Goal: Information Seeking & Learning: Check status

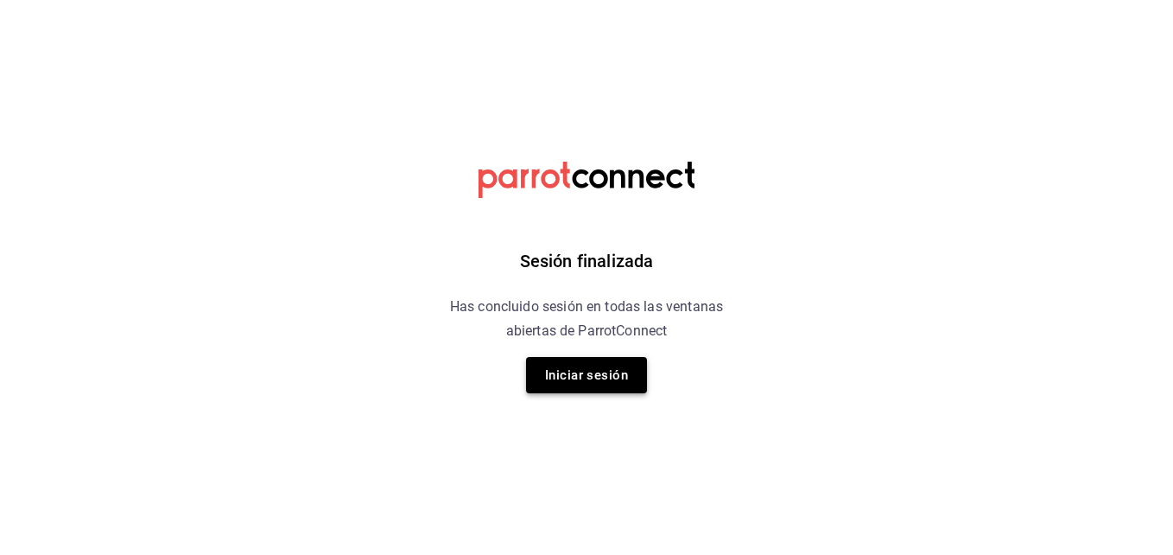
click at [596, 386] on button "Iniciar sesión" at bounding box center [586, 375] width 121 height 36
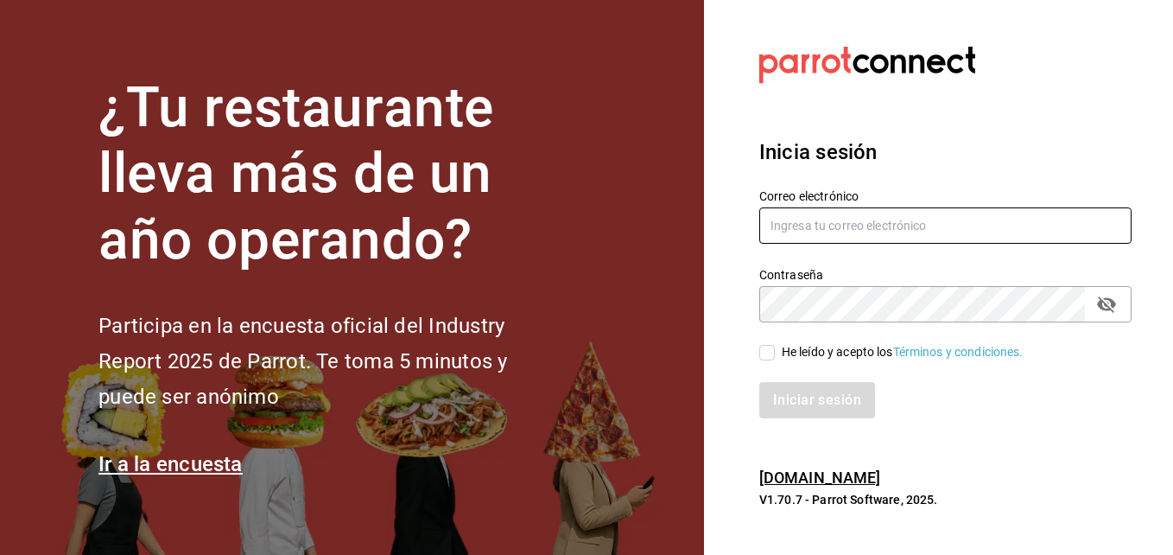
type input "[EMAIL_ADDRESS][DOMAIN_NAME]"
click at [773, 355] on input "He leído y acepto los Términos y condiciones." at bounding box center [767, 353] width 16 height 16
checkbox input "true"
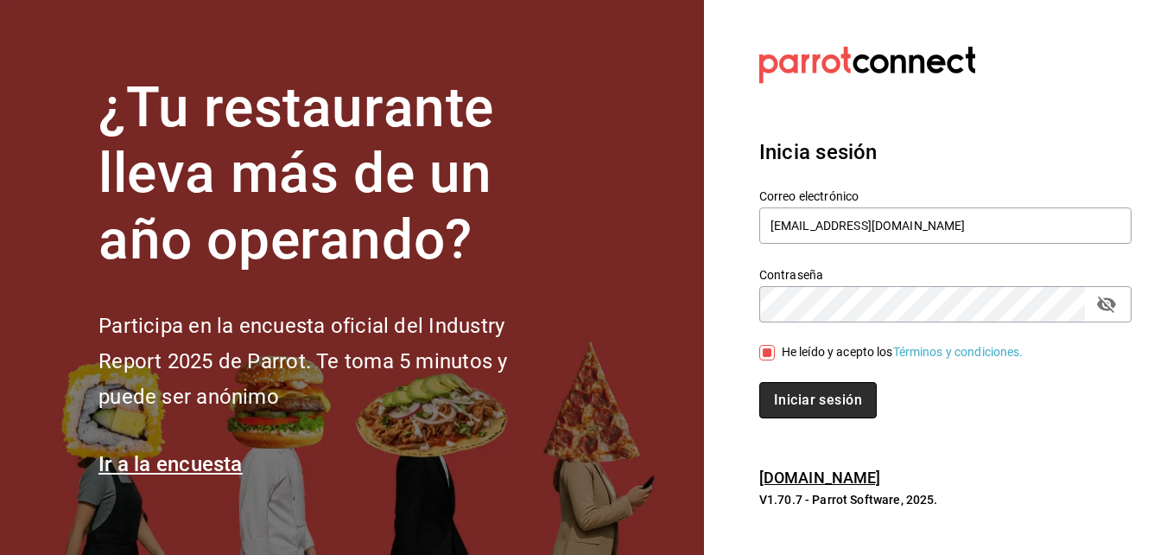
click at [791, 392] on button "Iniciar sesión" at bounding box center [818, 400] width 118 height 36
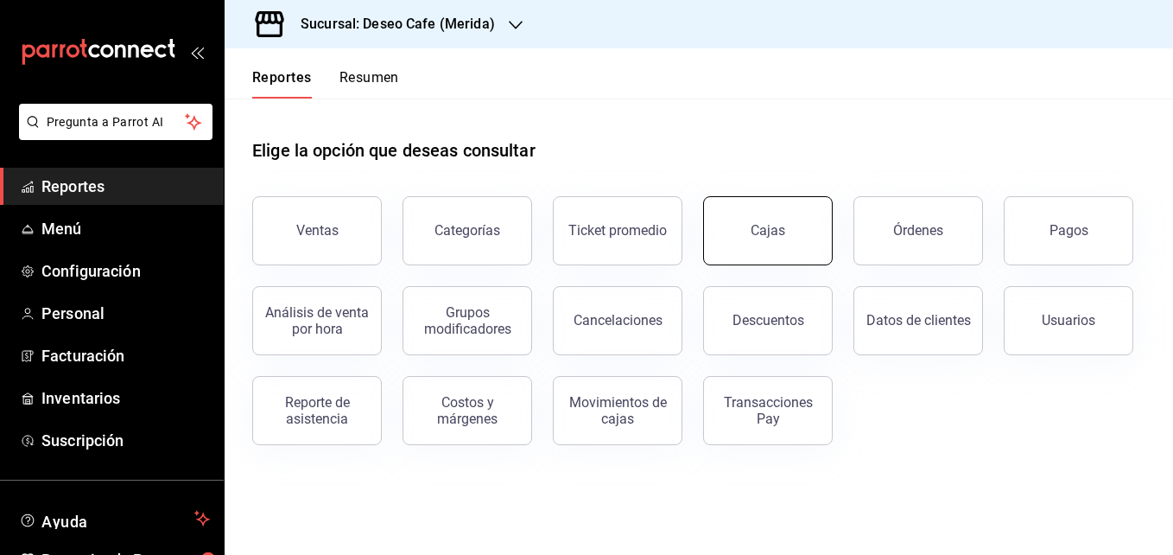
click at [770, 256] on link "Cajas" at bounding box center [768, 230] width 130 height 69
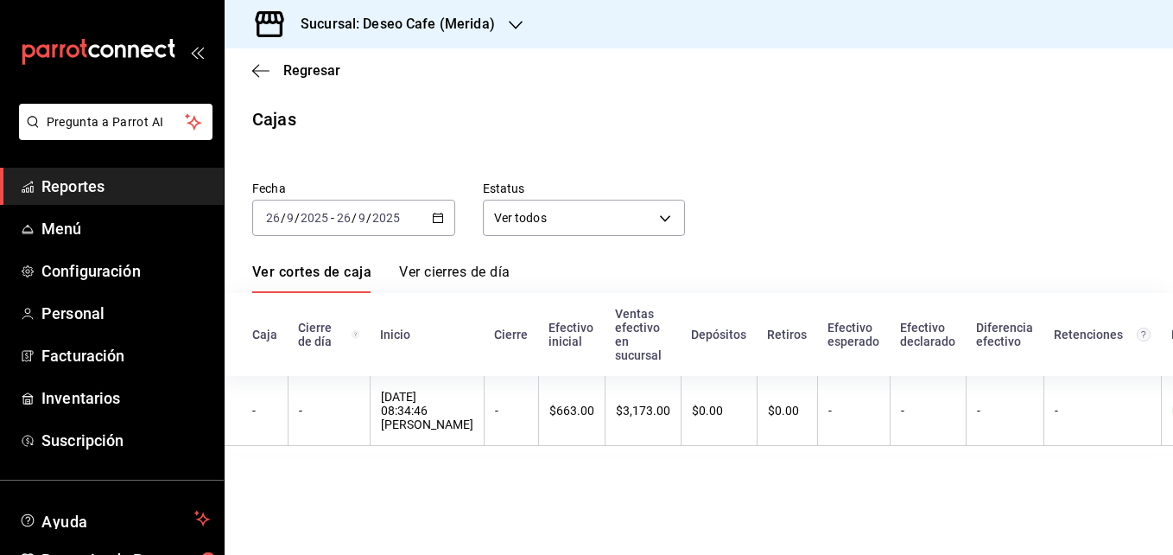
click at [440, 218] on icon "button" at bounding box center [438, 218] width 12 height 12
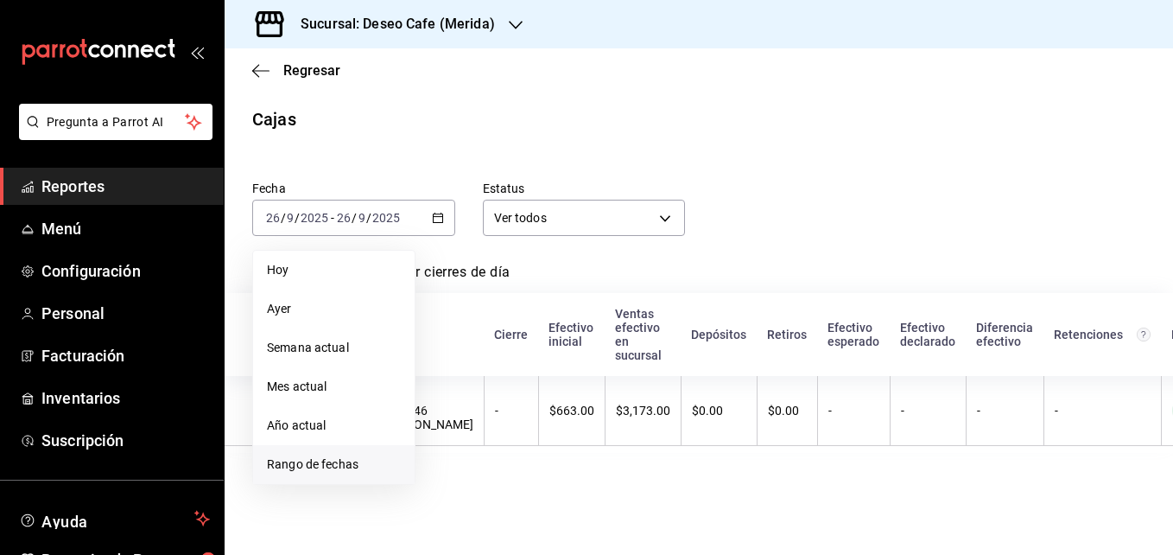
click at [331, 466] on span "Rango de fechas" at bounding box center [334, 464] width 134 height 18
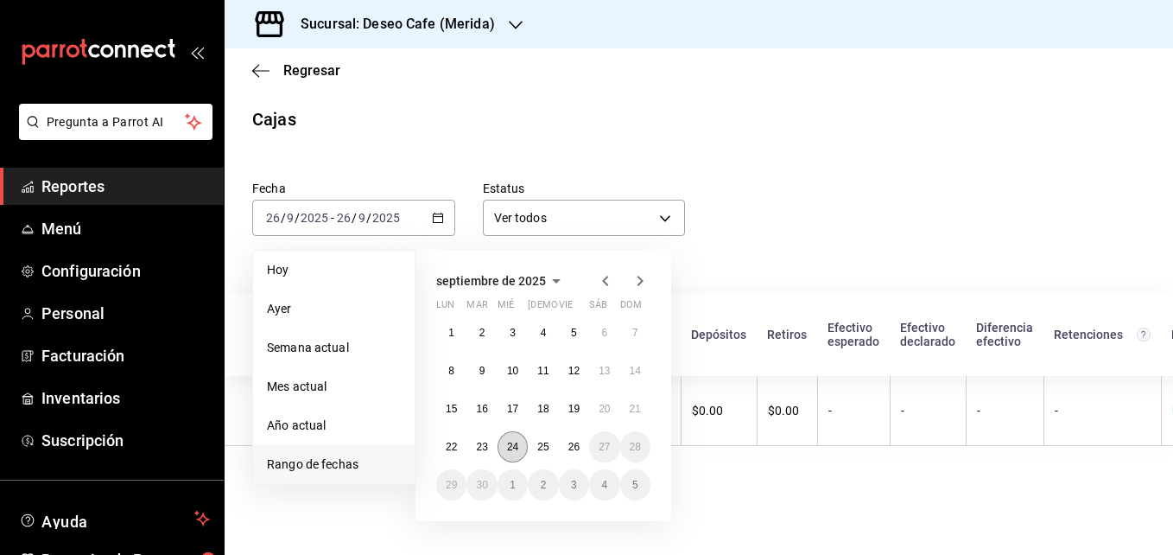
click at [512, 448] on abbr "24" at bounding box center [512, 447] width 11 height 12
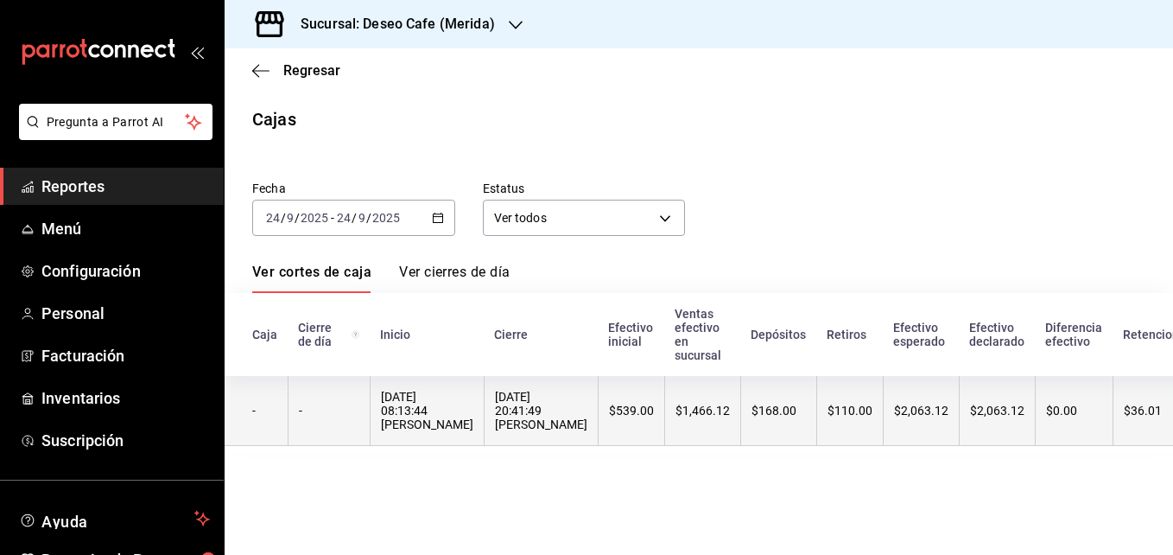
click at [484, 407] on th "24/09/2025 20:41:49 Pedro Roque" at bounding box center [541, 411] width 114 height 70
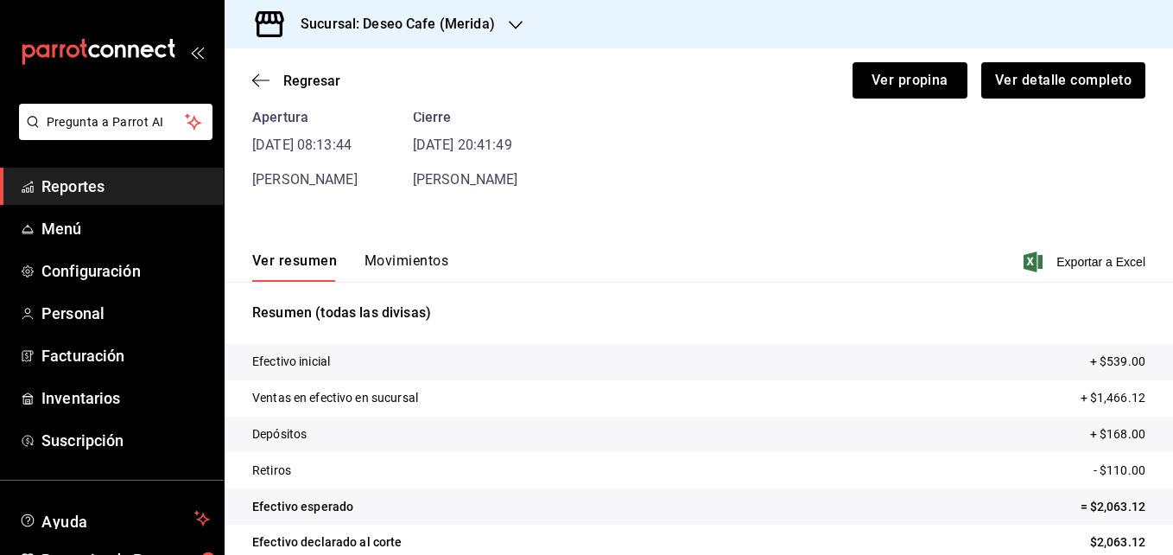
scroll to position [150, 0]
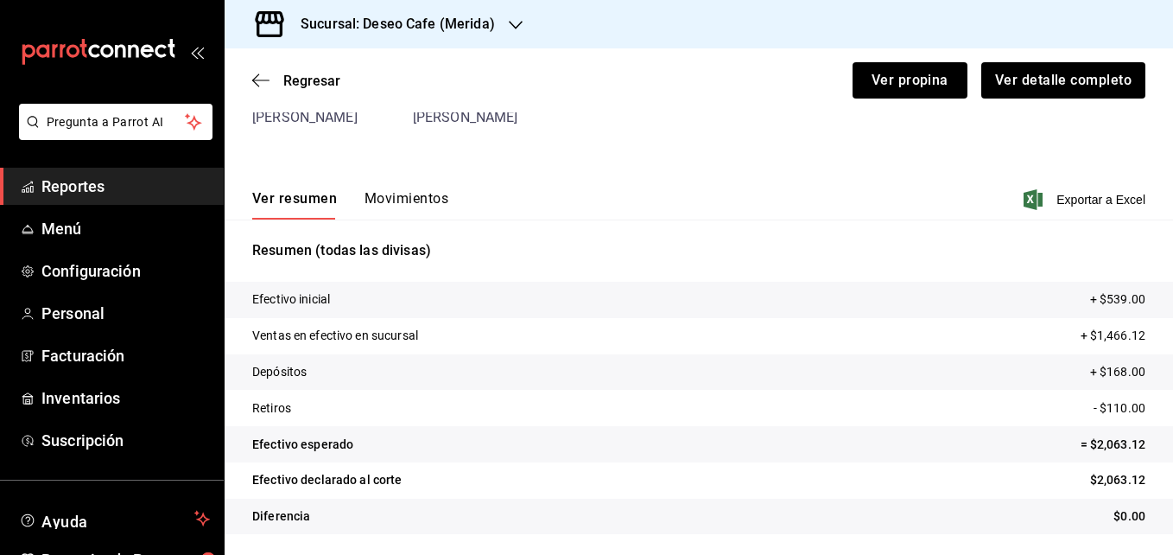
click at [411, 205] on button "Movimientos" at bounding box center [407, 204] width 84 height 29
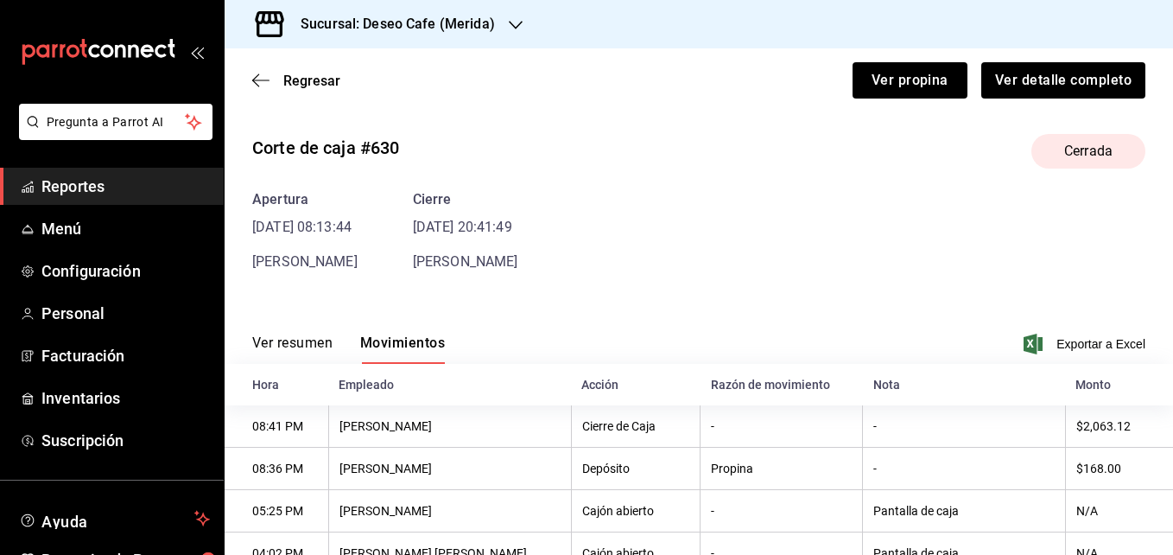
scroll to position [0, 0]
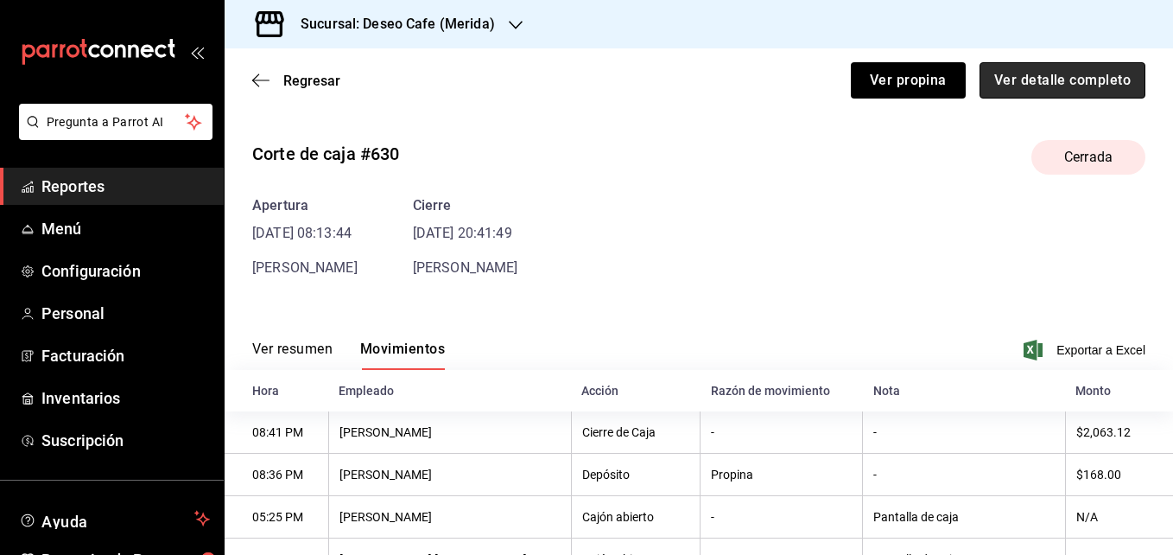
click at [1044, 87] on button "Ver detalle completo" at bounding box center [1063, 80] width 166 height 36
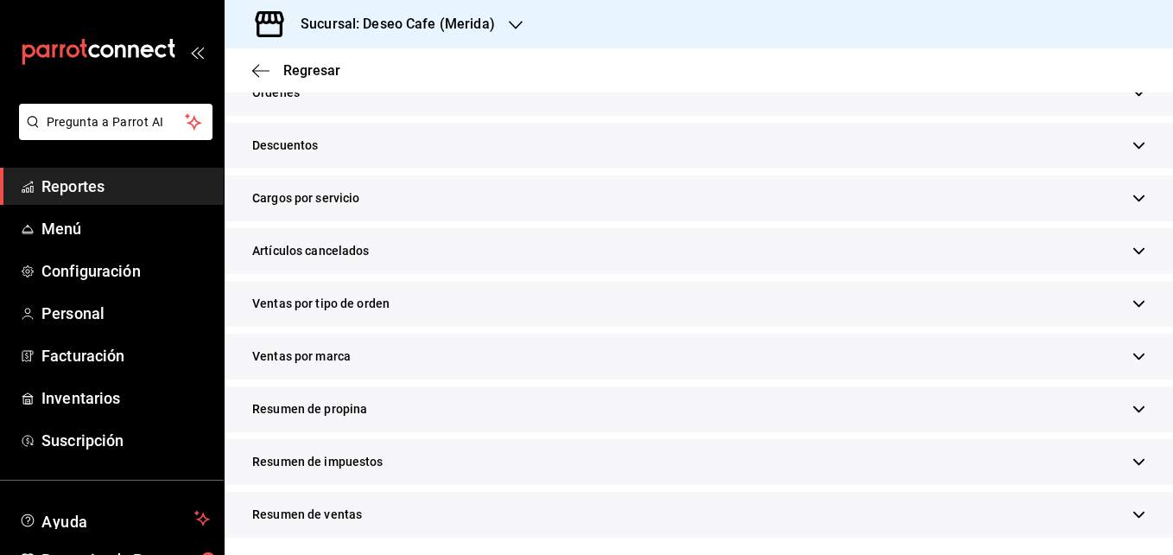
scroll to position [520, 0]
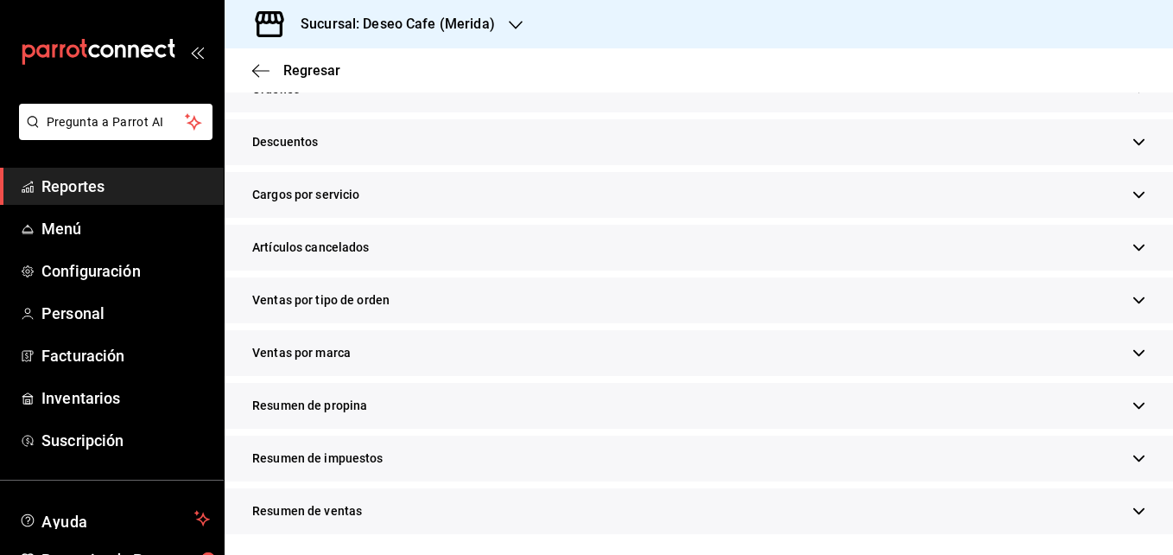
click at [366, 409] on div "Resumen de propina" at bounding box center [699, 406] width 949 height 46
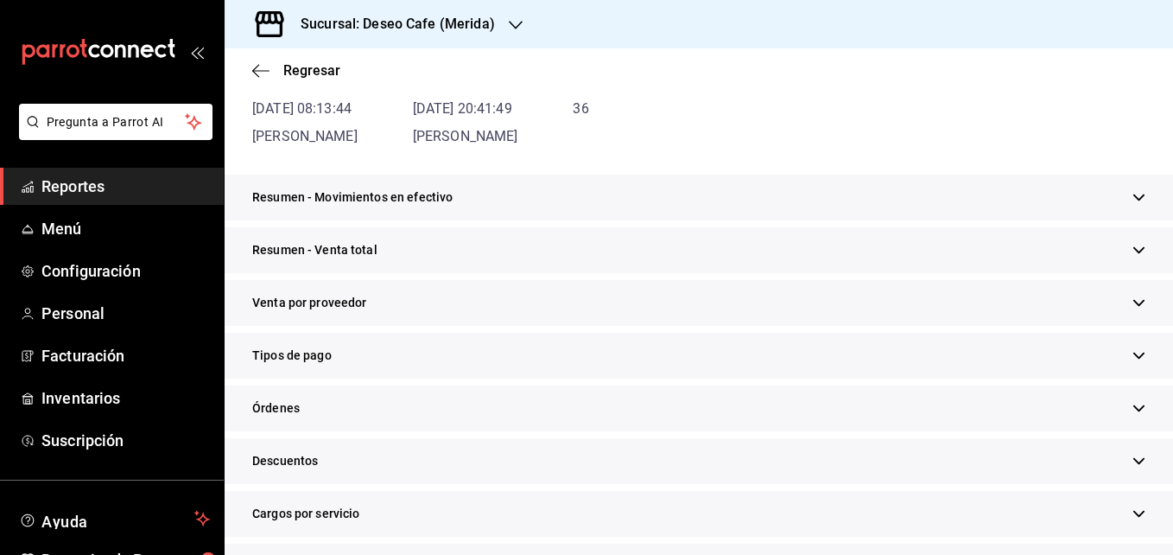
scroll to position [161, 0]
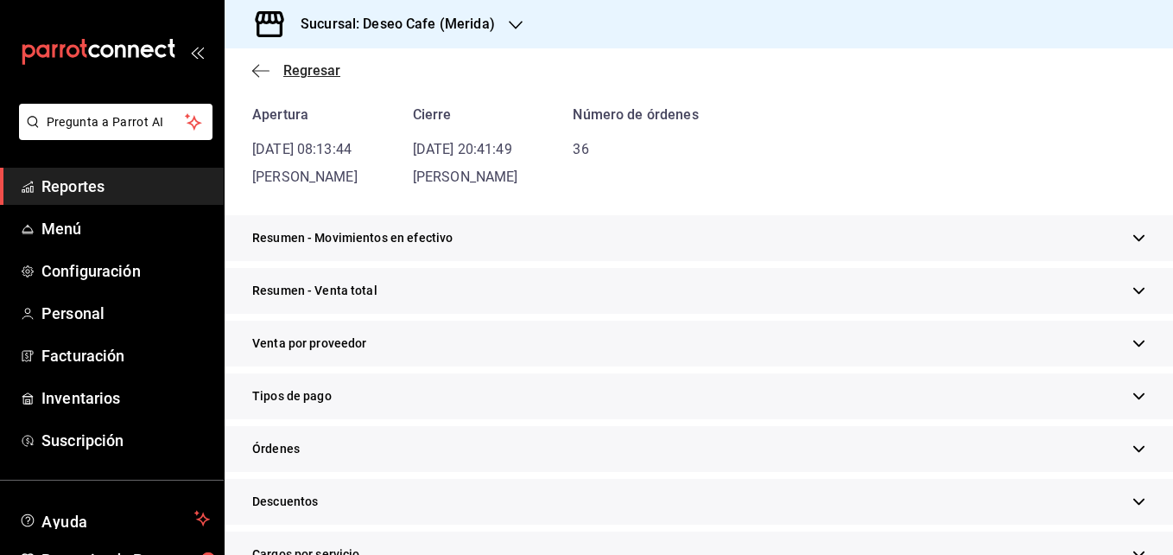
click at [259, 70] on icon "button" at bounding box center [260, 70] width 17 height 1
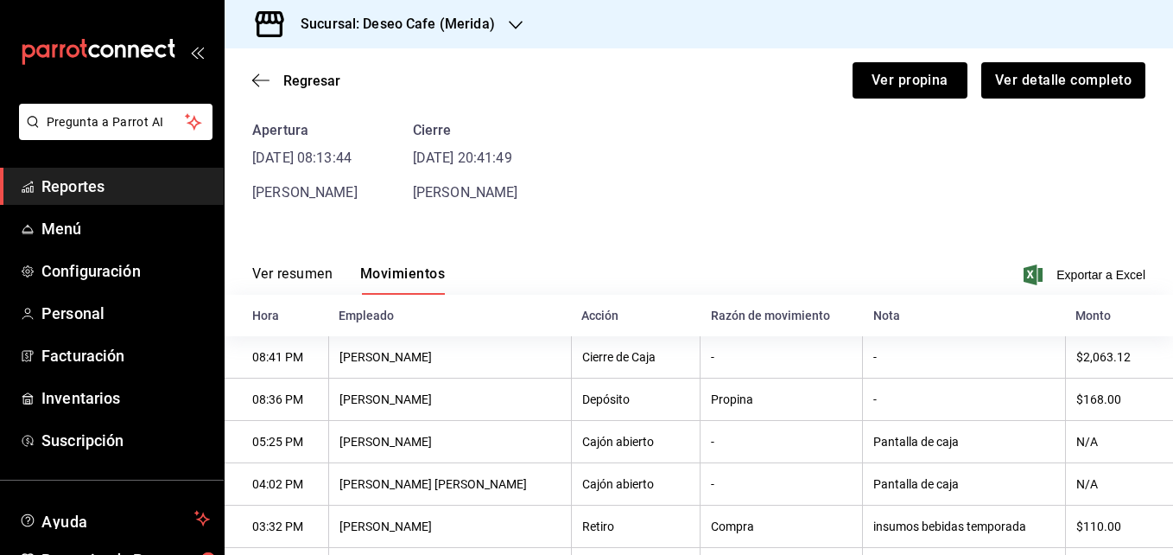
scroll to position [47, 0]
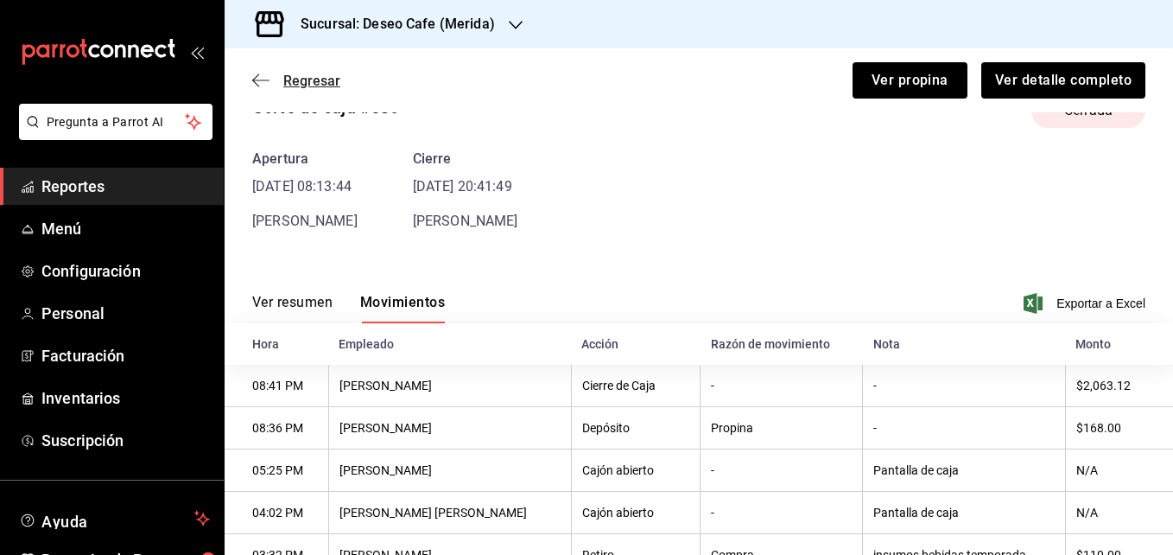
click at [259, 82] on icon "button" at bounding box center [260, 81] width 17 height 16
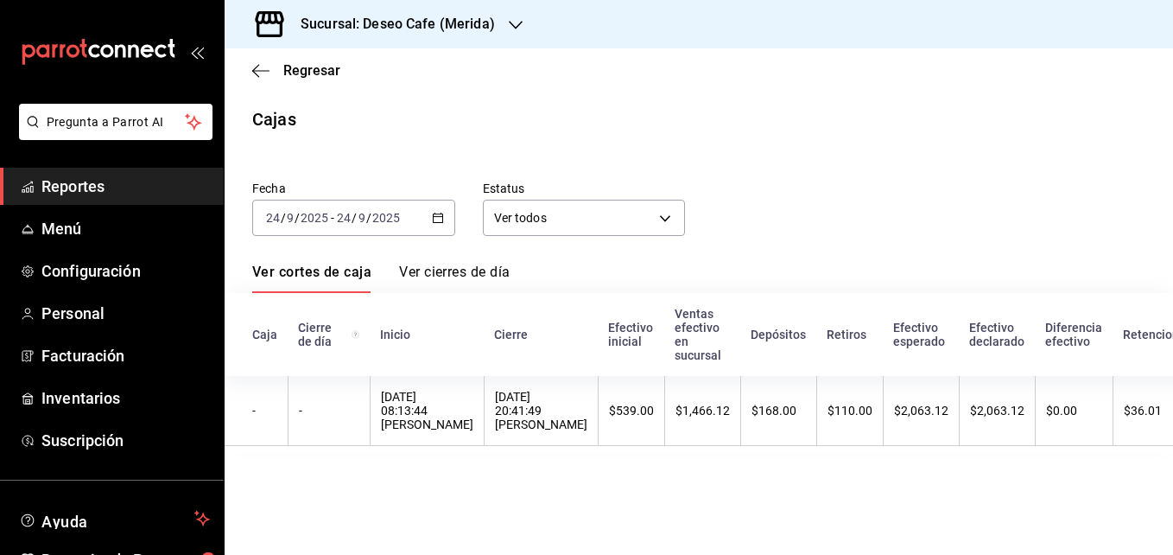
click at [435, 216] on icon "button" at bounding box center [438, 218] width 12 height 12
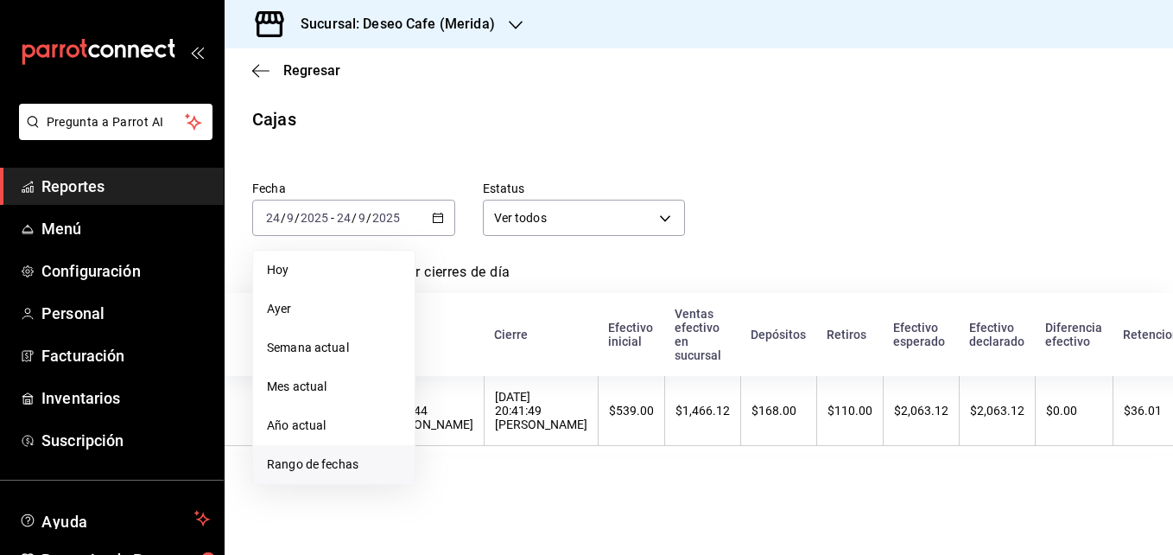
click at [323, 460] on span "Rango de fechas" at bounding box center [334, 464] width 134 height 18
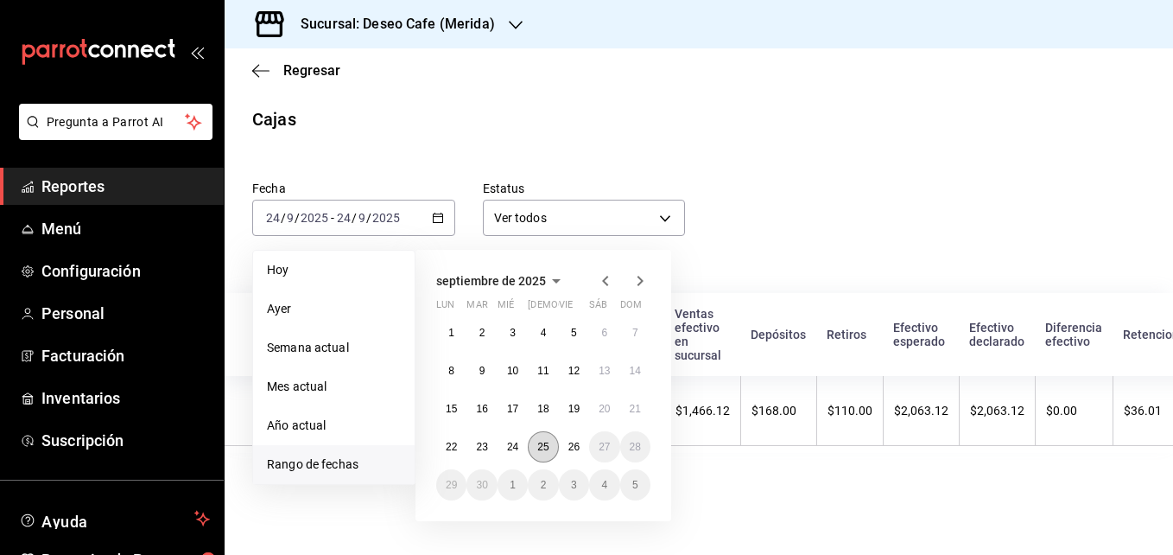
click at [533, 448] on button "25" at bounding box center [543, 446] width 30 height 31
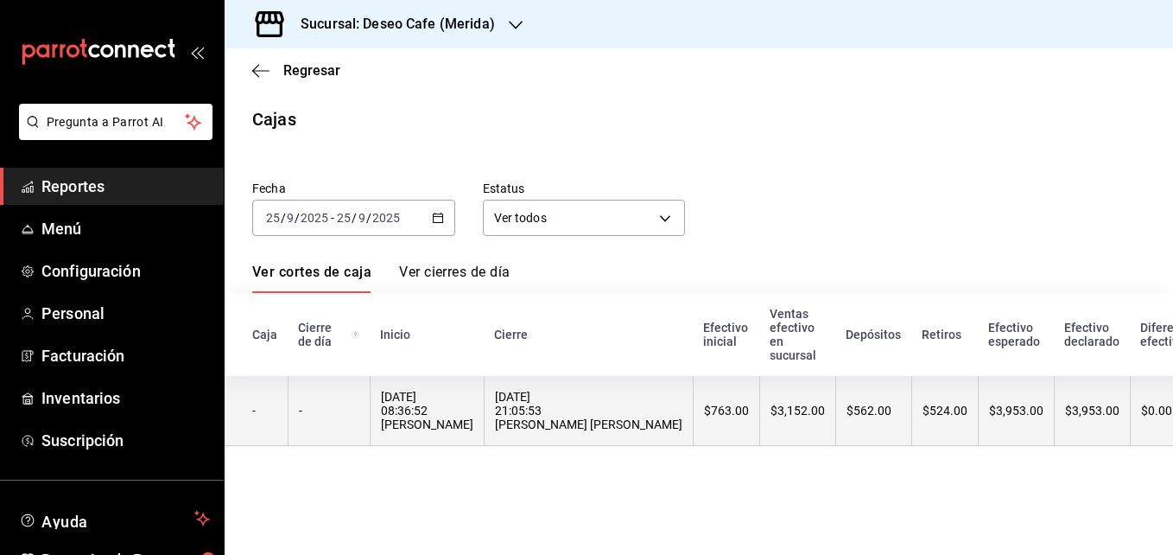
click at [495, 426] on div "25/09/2025 21:05:53 Jessica Airam Caballero" at bounding box center [588, 410] width 187 height 41
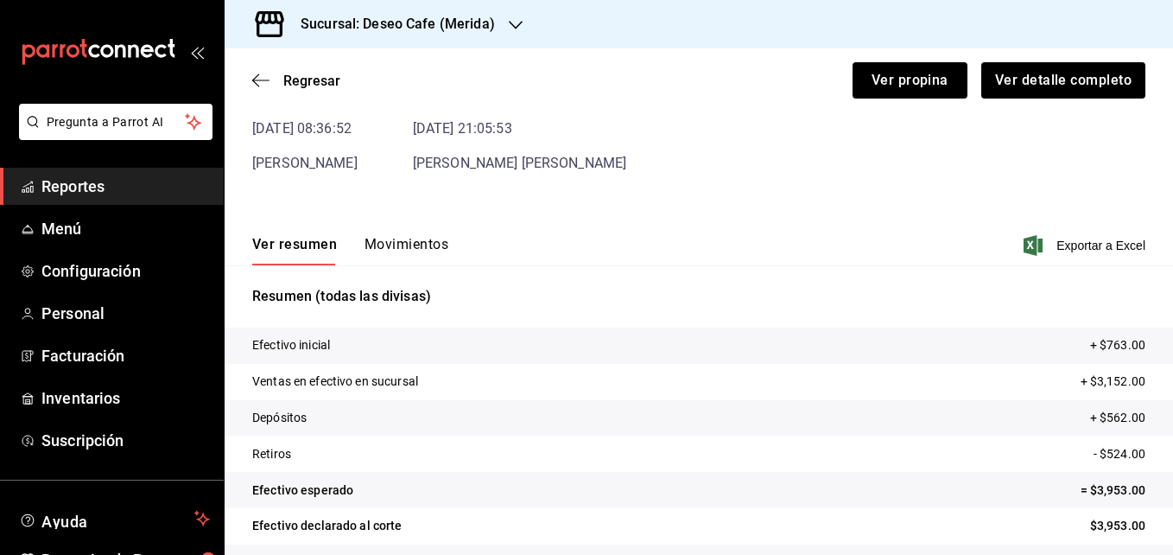
scroll to position [150, 0]
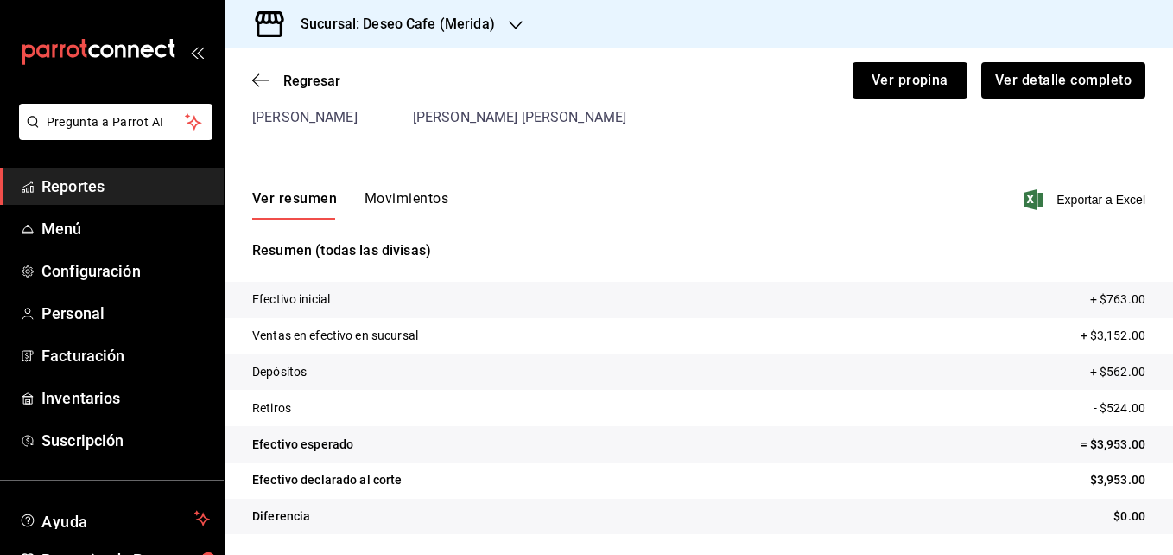
click at [403, 203] on button "Movimientos" at bounding box center [407, 204] width 84 height 29
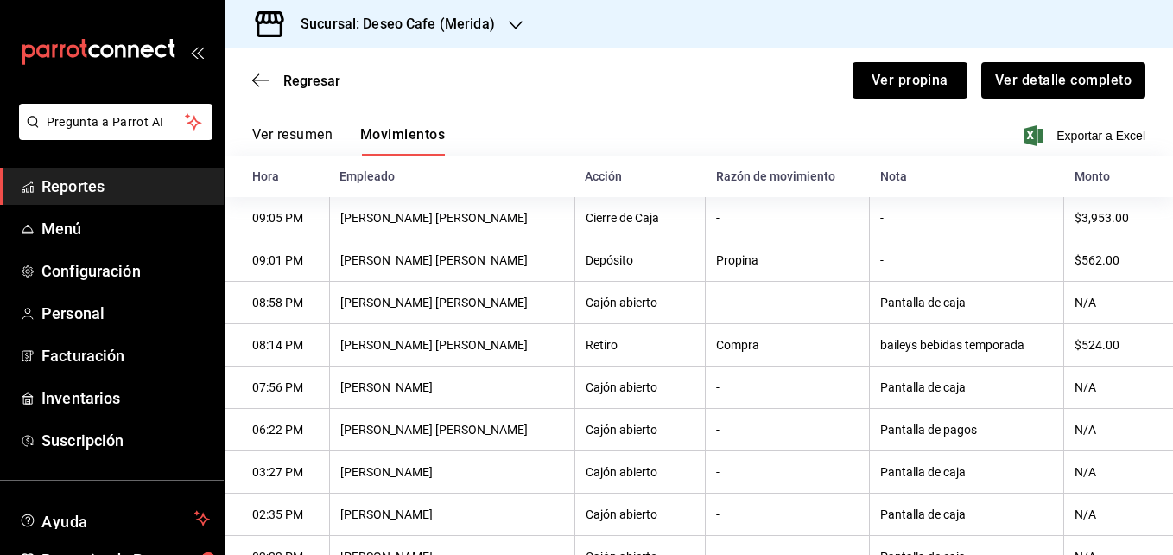
scroll to position [536, 0]
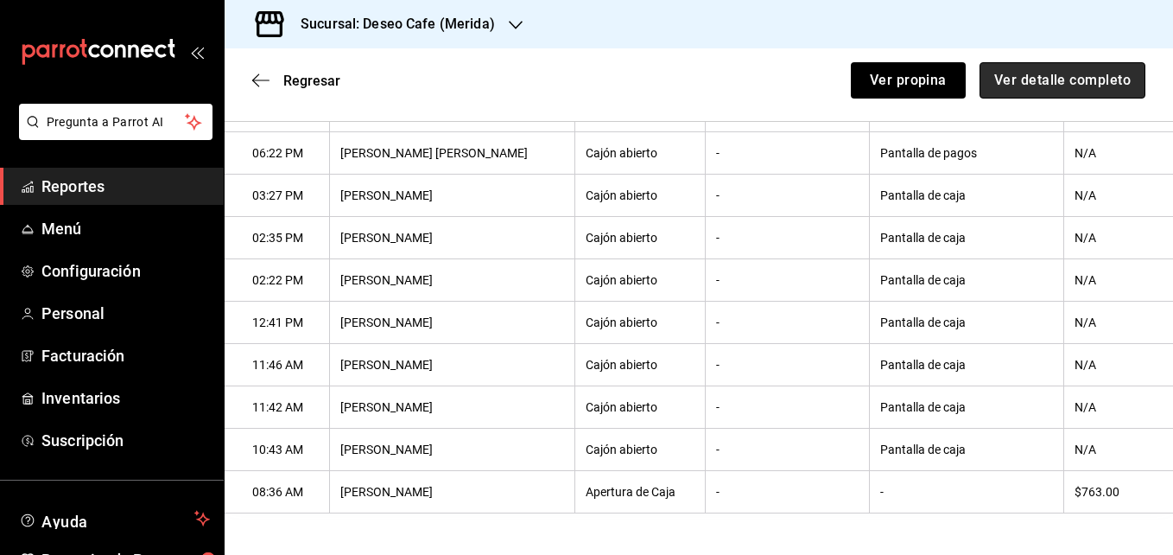
click at [1096, 73] on button "Ver detalle completo" at bounding box center [1063, 80] width 166 height 36
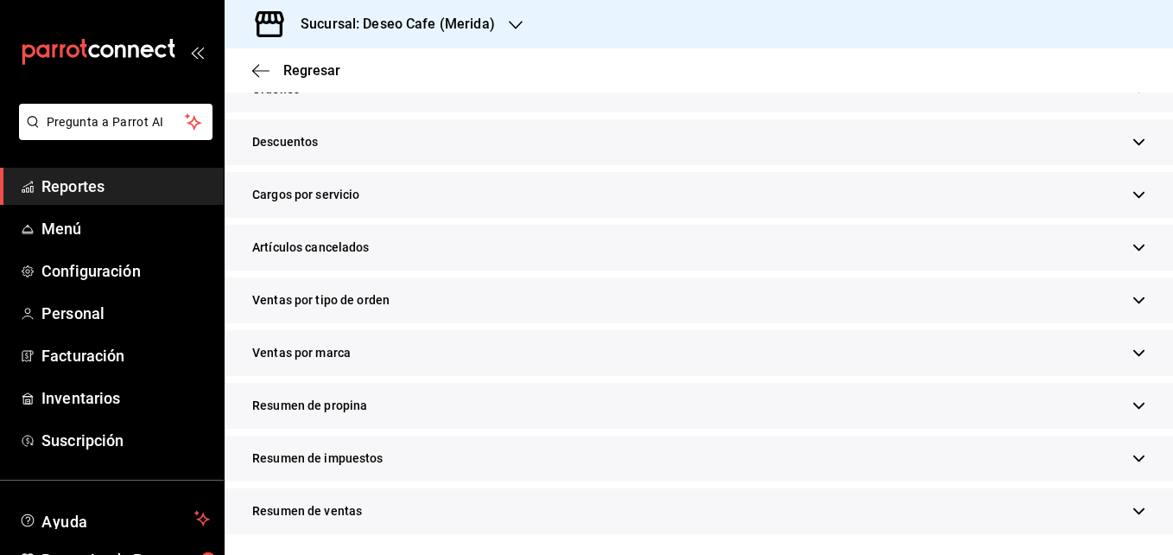
scroll to position [520, 0]
click at [413, 403] on div "Resumen de propina" at bounding box center [699, 406] width 949 height 46
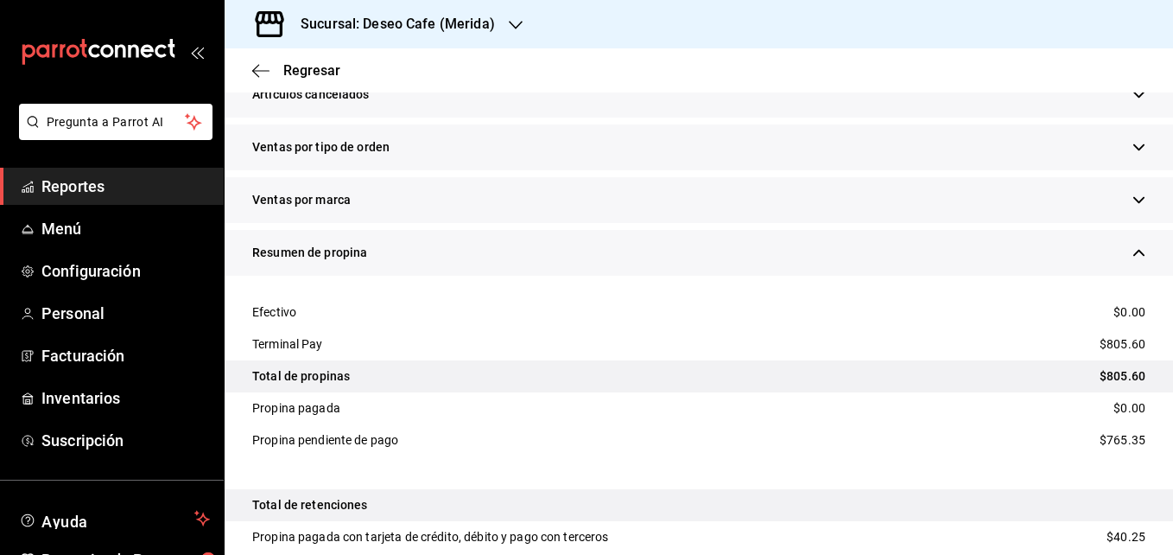
scroll to position [715, 0]
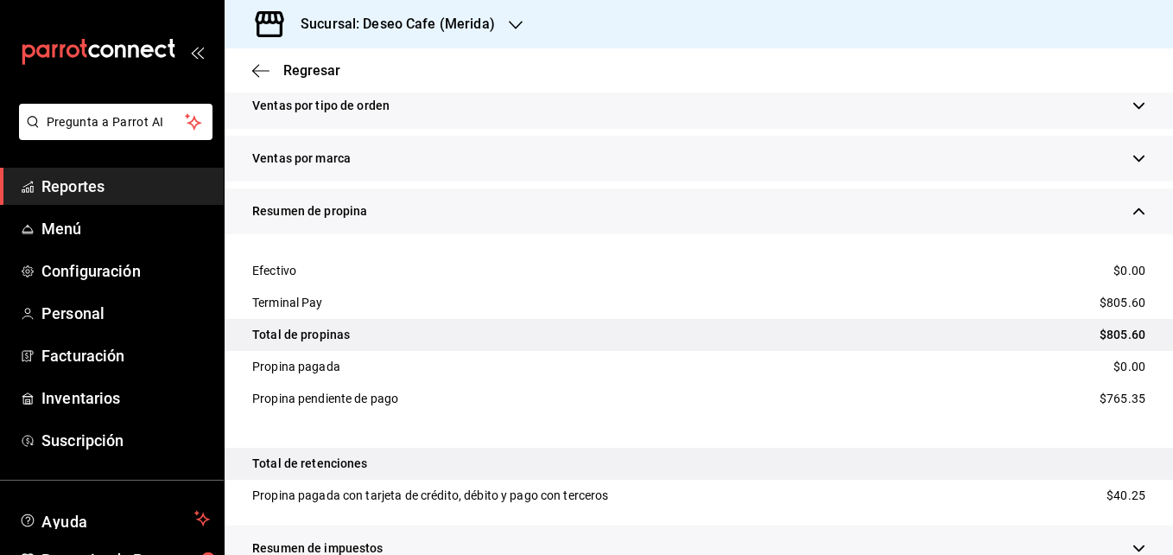
click at [483, 18] on h3 "Sucursal: Deseo Cafe (Merida)" at bounding box center [391, 24] width 208 height 21
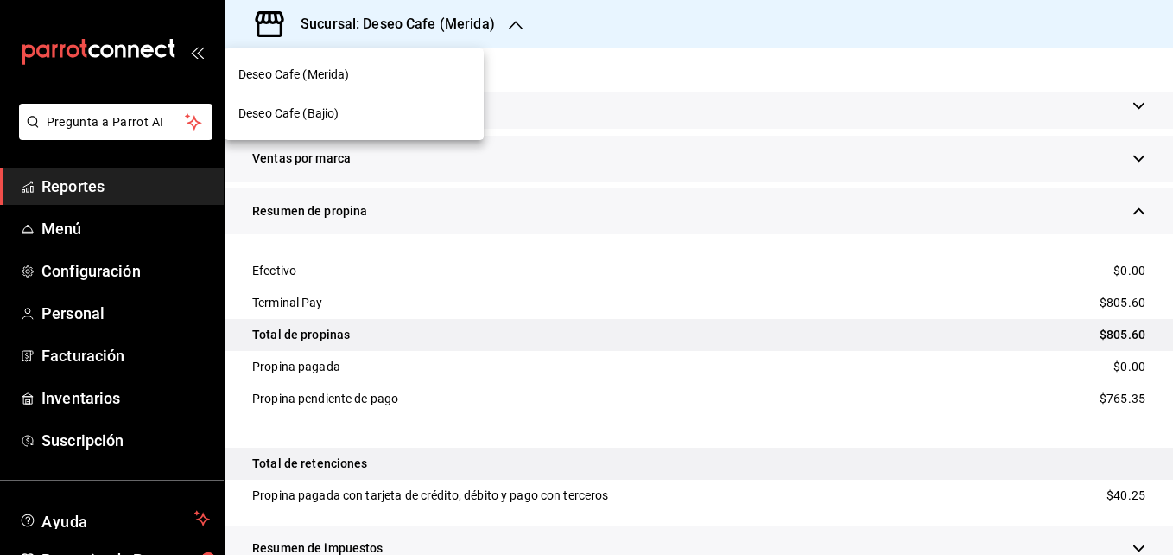
click at [397, 110] on div "Deseo Cafe (Bajio)" at bounding box center [354, 114] width 232 height 18
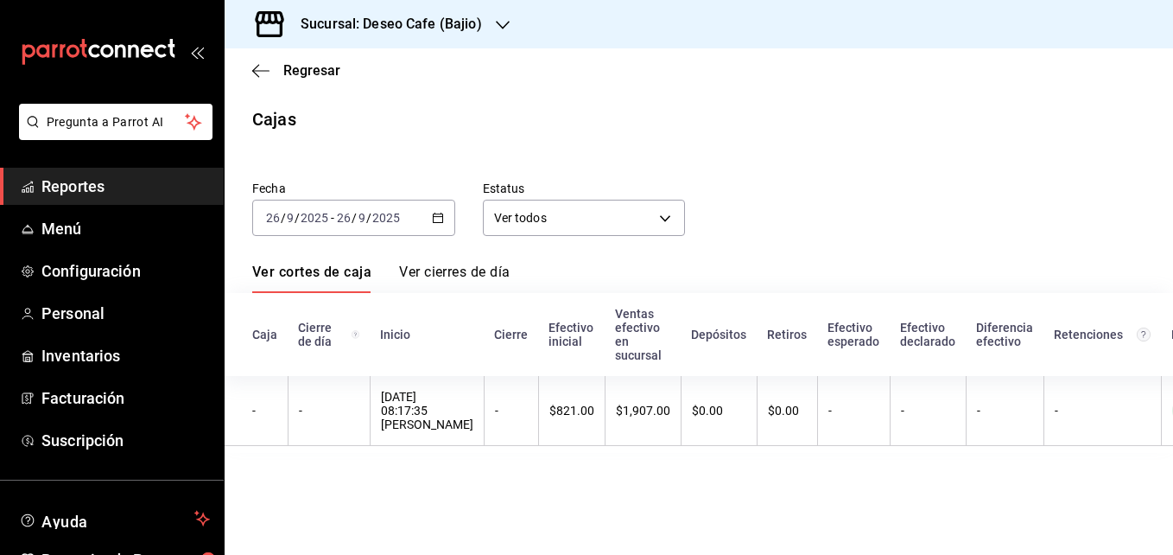
click at [441, 214] on \(Stroke\) "button" at bounding box center [438, 218] width 10 height 10
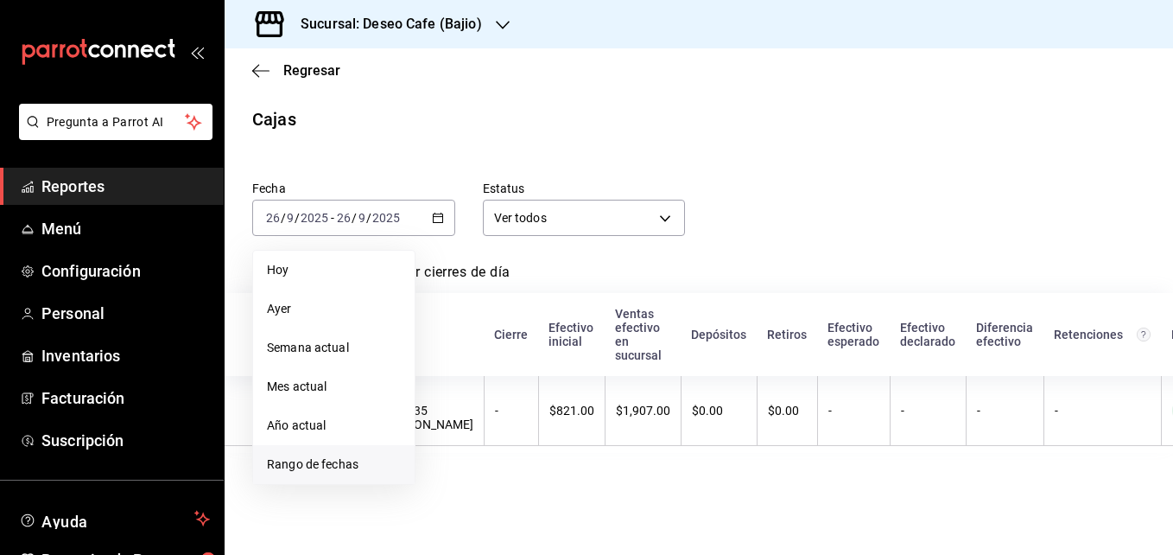
click at [347, 465] on span "Rango de fechas" at bounding box center [334, 464] width 134 height 18
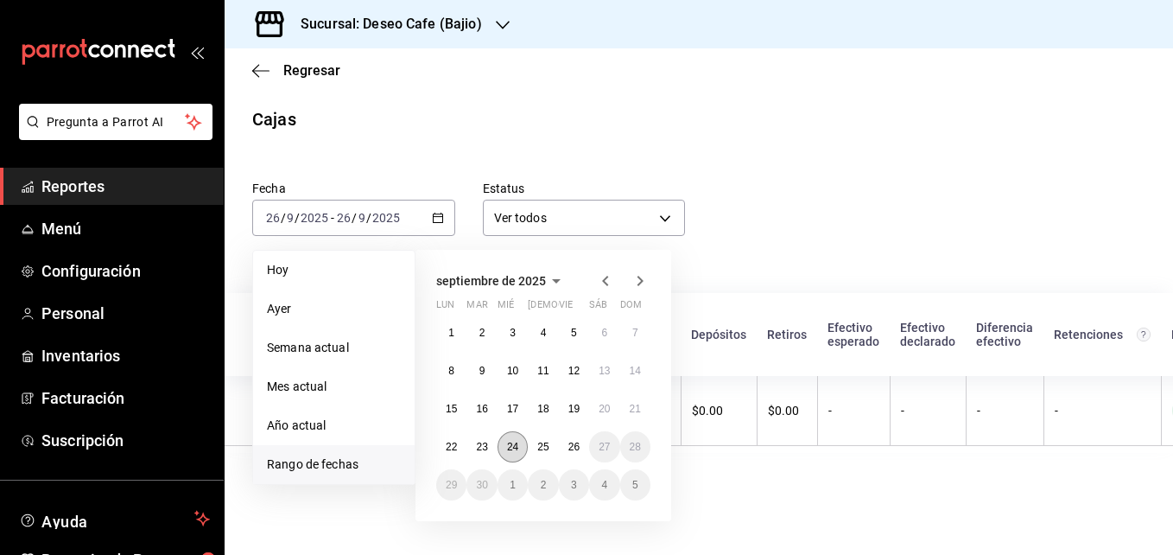
click at [511, 458] on button "24" at bounding box center [513, 446] width 30 height 31
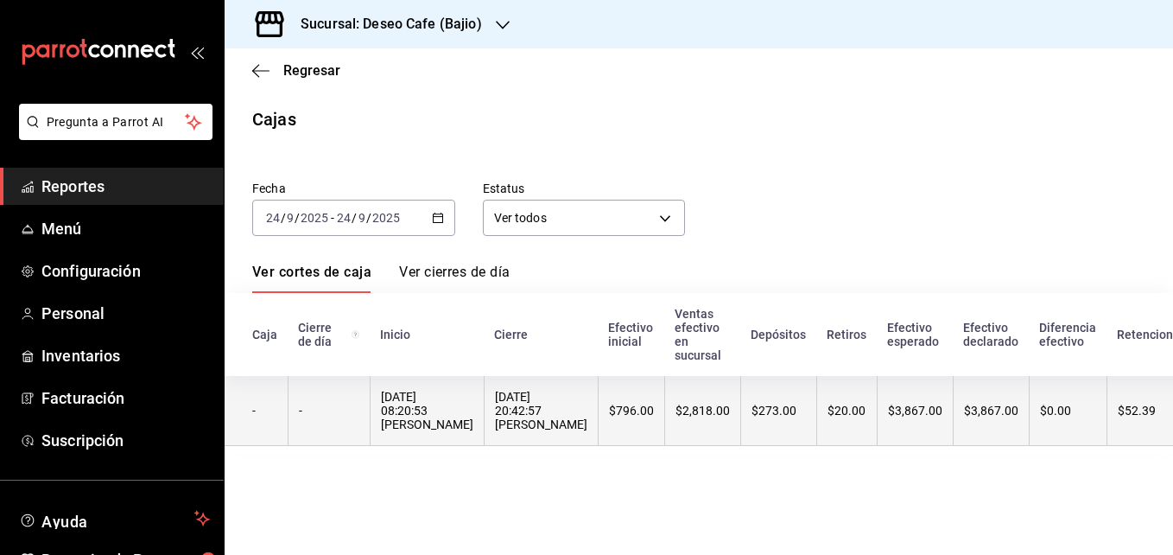
click at [553, 431] on div "24/09/2025 20:42:57 Joshua Salazar" at bounding box center [541, 410] width 92 height 41
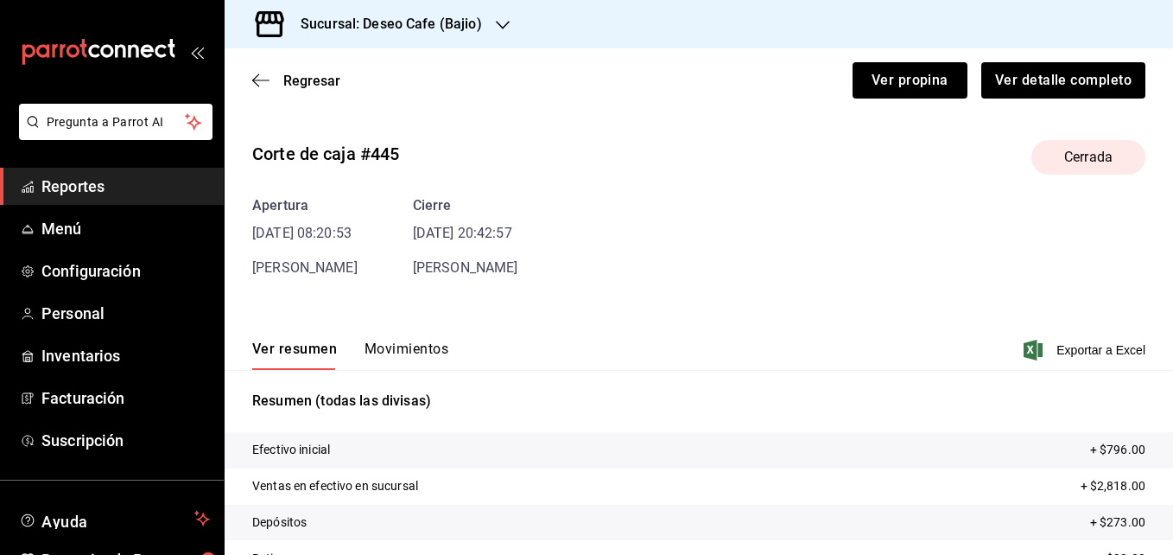
click at [421, 351] on button "Movimientos" at bounding box center [407, 354] width 84 height 29
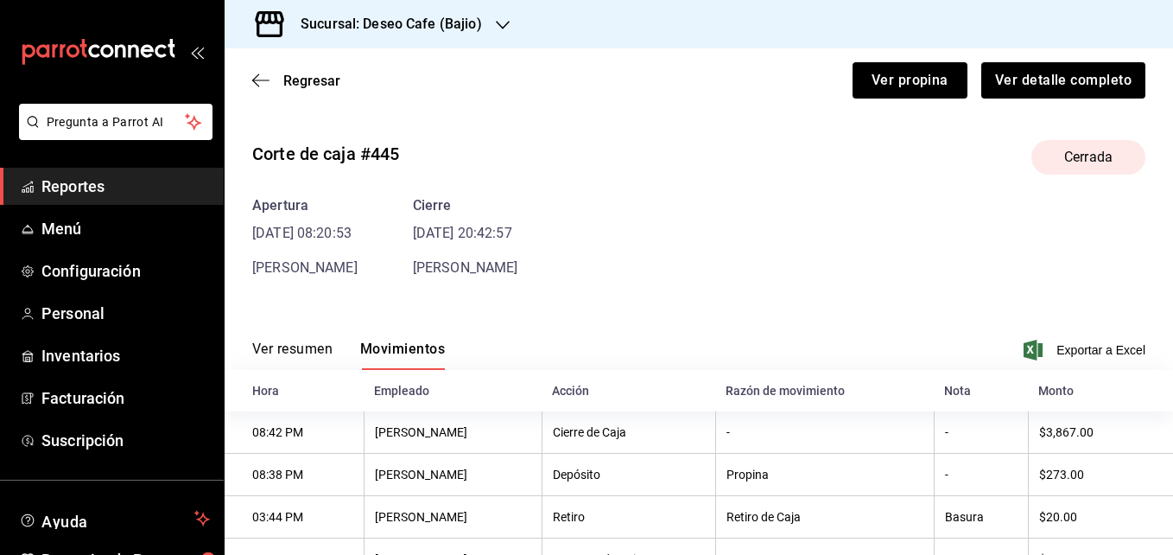
scroll to position [72, 0]
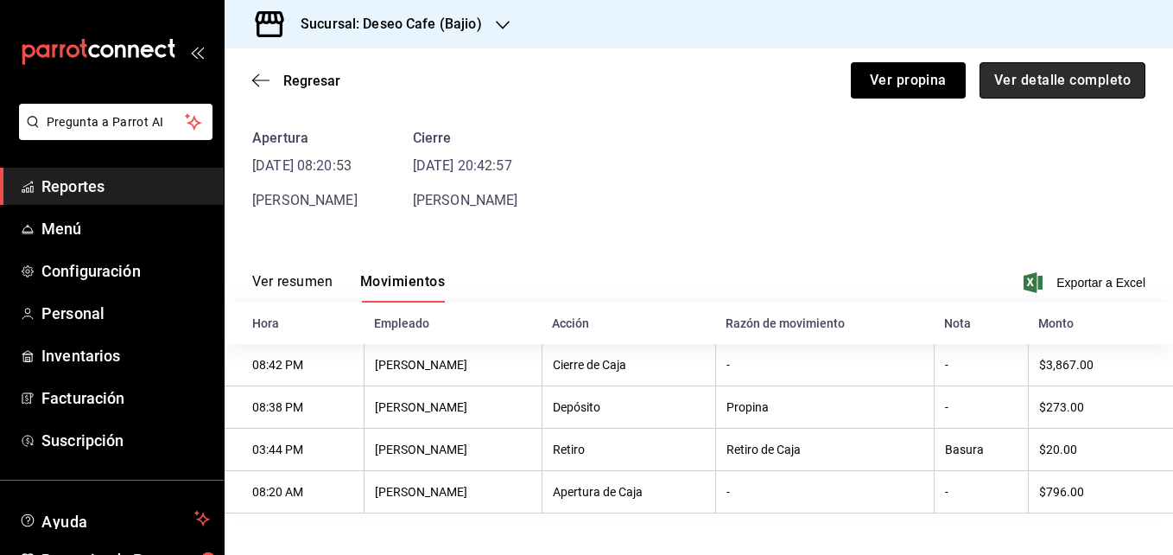
click at [1095, 79] on button "Ver detalle completo" at bounding box center [1063, 80] width 166 height 36
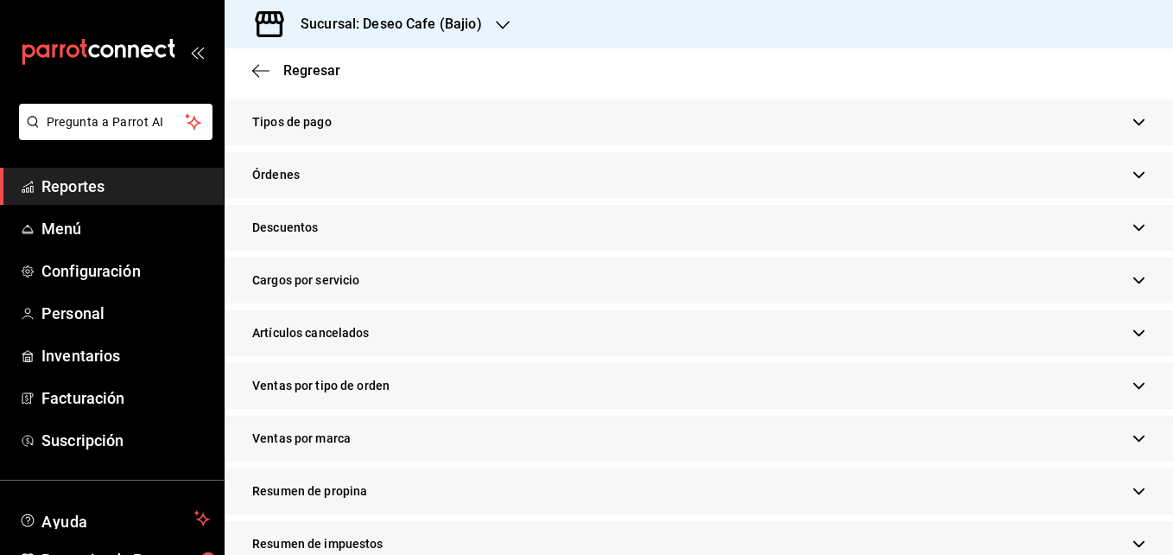
scroll to position [573, 0]
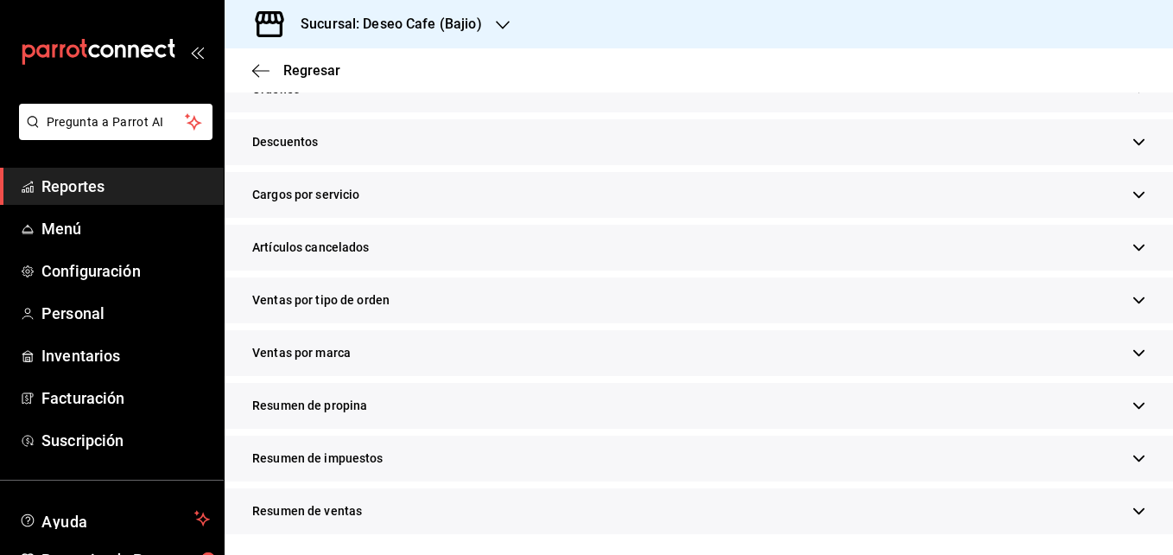
click at [378, 401] on div "Resumen de propina" at bounding box center [699, 406] width 949 height 46
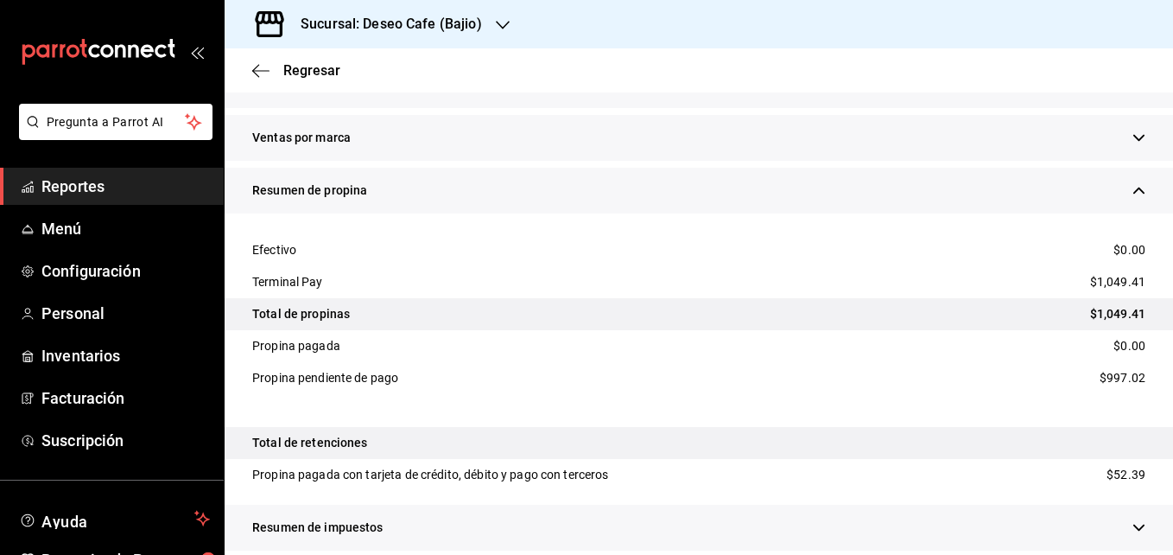
scroll to position [0, 0]
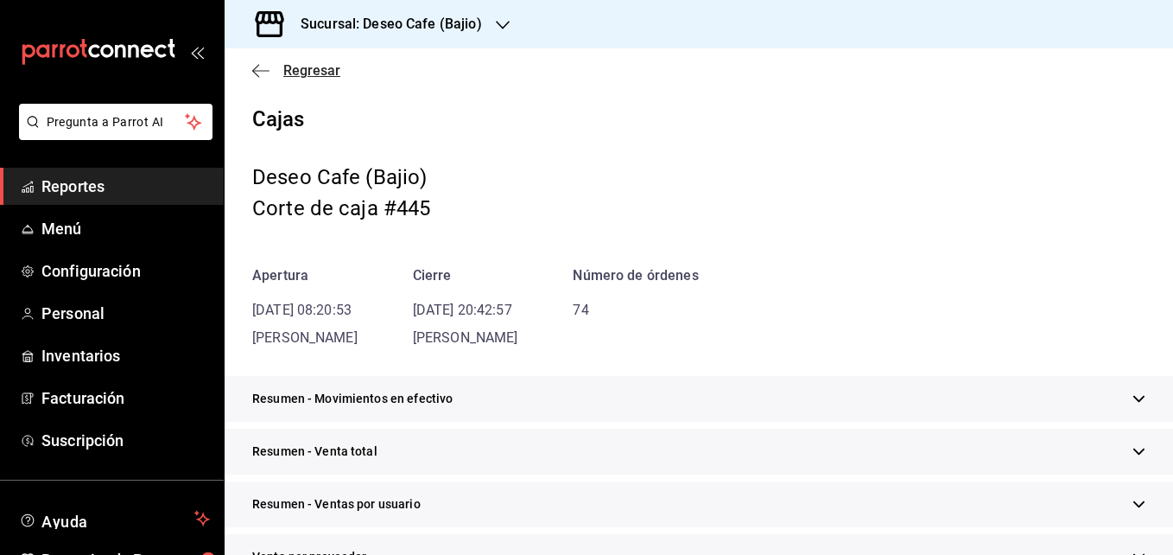
click at [257, 77] on icon "button" at bounding box center [260, 71] width 17 height 16
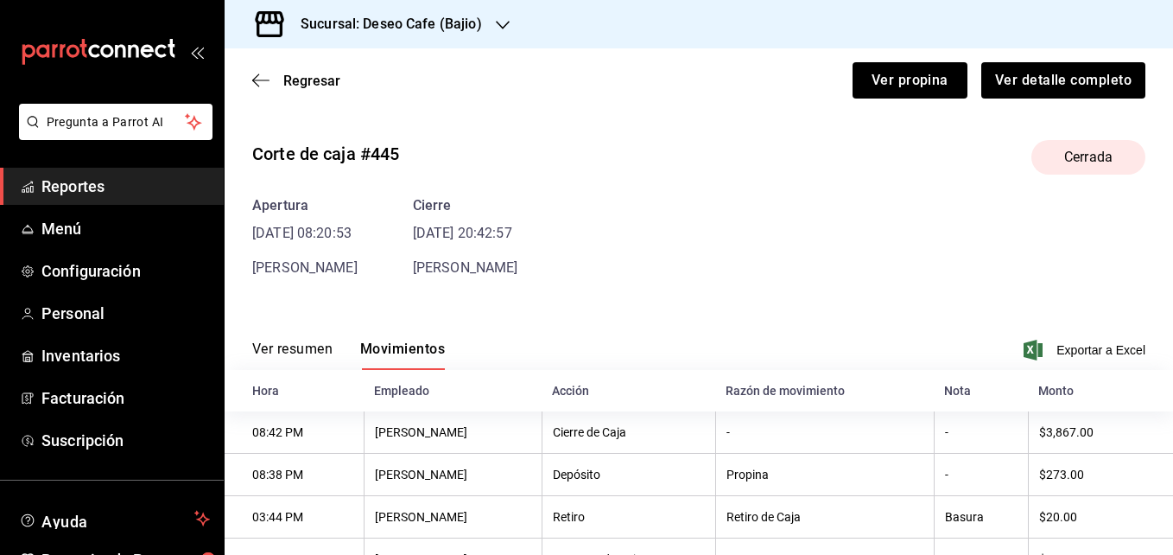
click at [257, 77] on icon "button" at bounding box center [260, 81] width 17 height 16
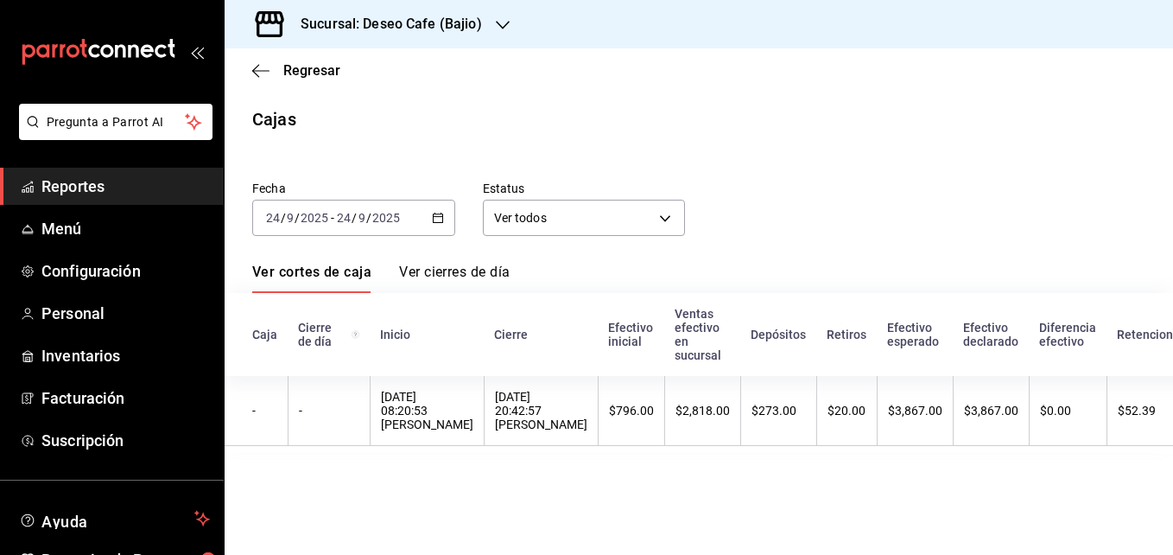
click at [434, 221] on icon "button" at bounding box center [438, 218] width 12 height 12
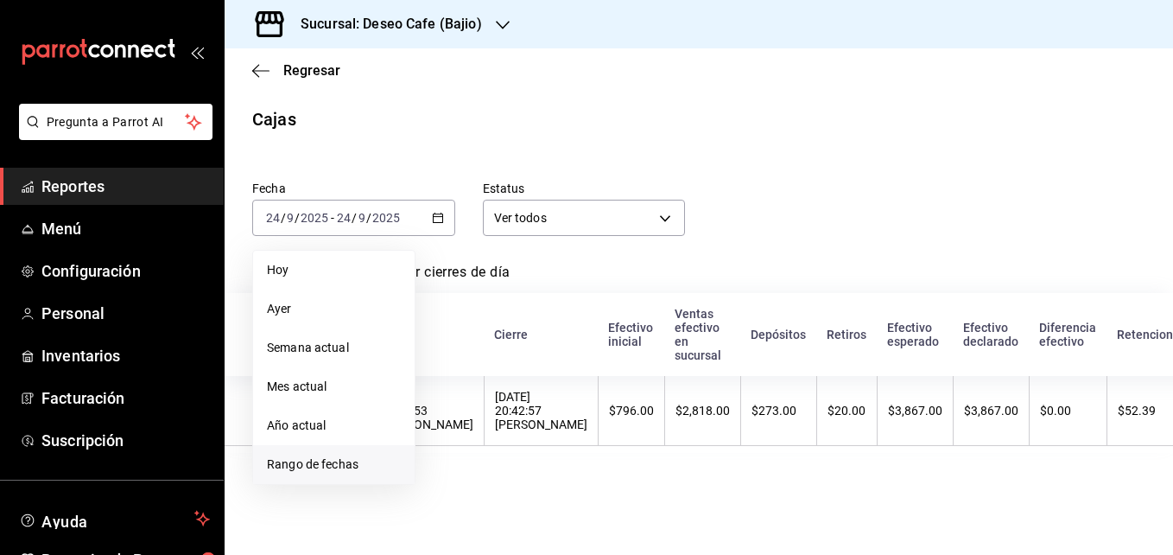
click at [358, 461] on span "Rango de fechas" at bounding box center [334, 464] width 134 height 18
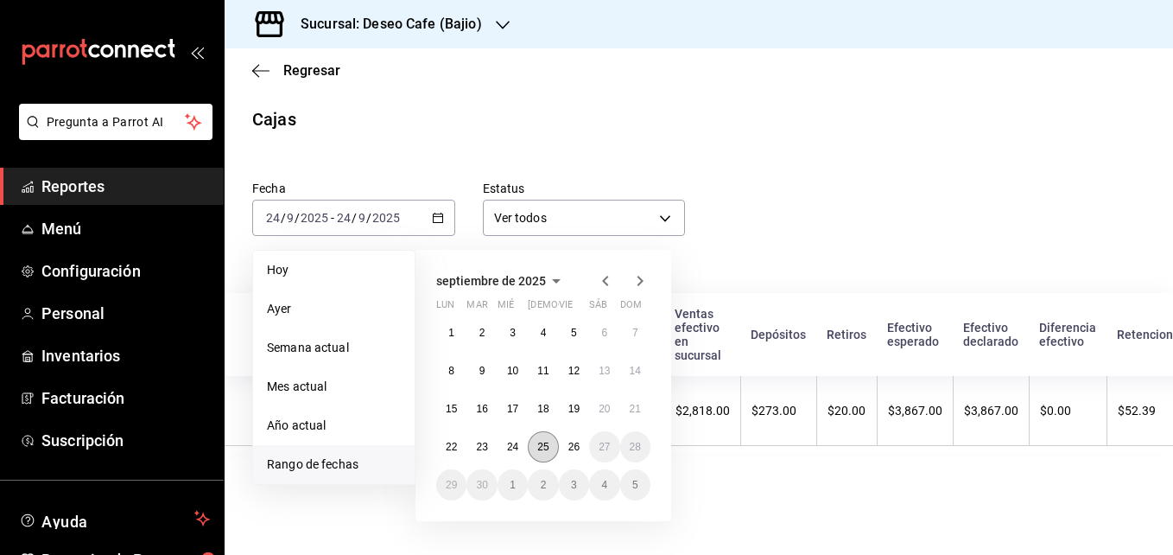
click at [539, 447] on abbr "25" at bounding box center [542, 447] width 11 height 12
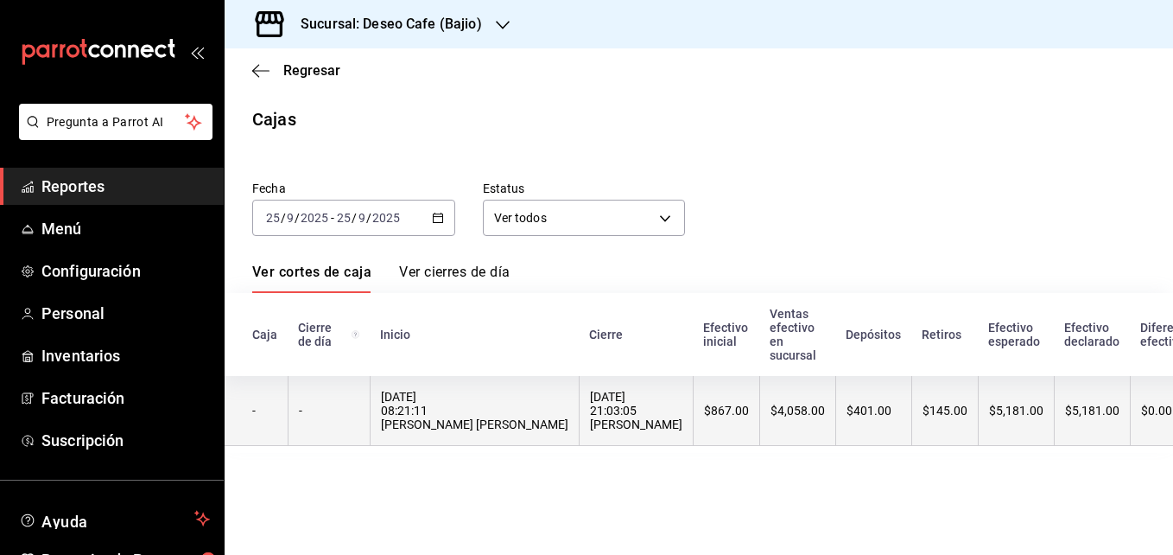
drag, startPoint x: 539, startPoint y: 447, endPoint x: 429, endPoint y: 403, distance: 117.9
click at [429, 403] on div "25/09/2025 08:21:11 luis antonio mendez lopez" at bounding box center [474, 410] width 187 height 41
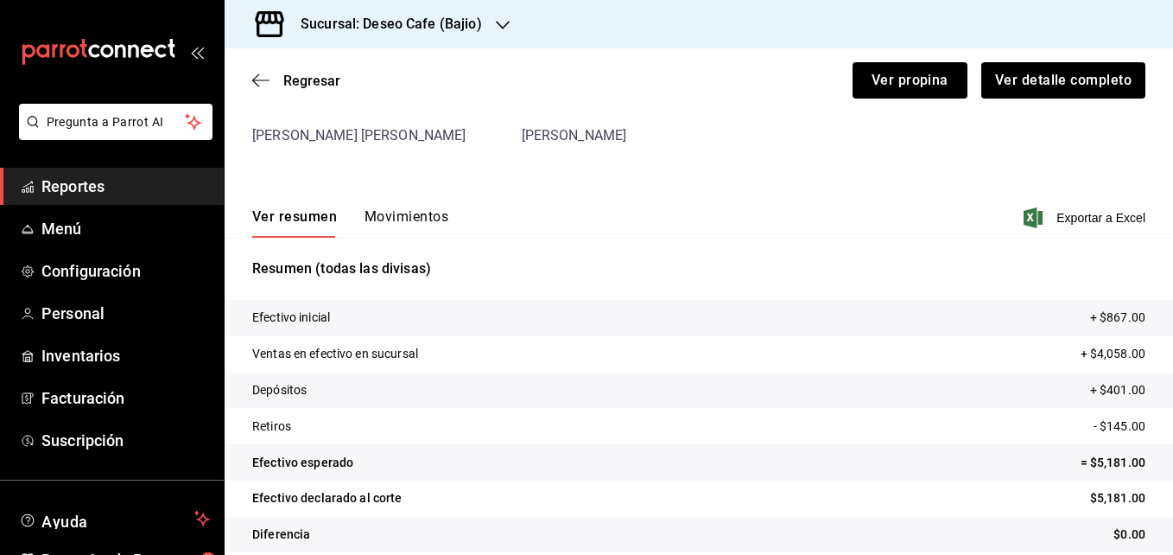
scroll to position [138, 0]
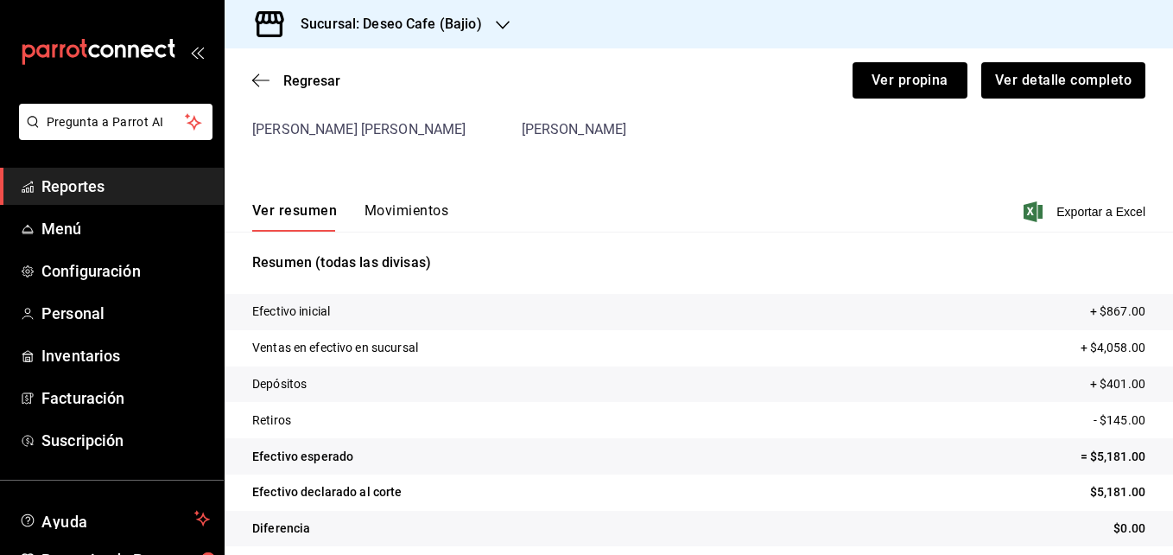
click at [399, 212] on button "Movimientos" at bounding box center [407, 216] width 84 height 29
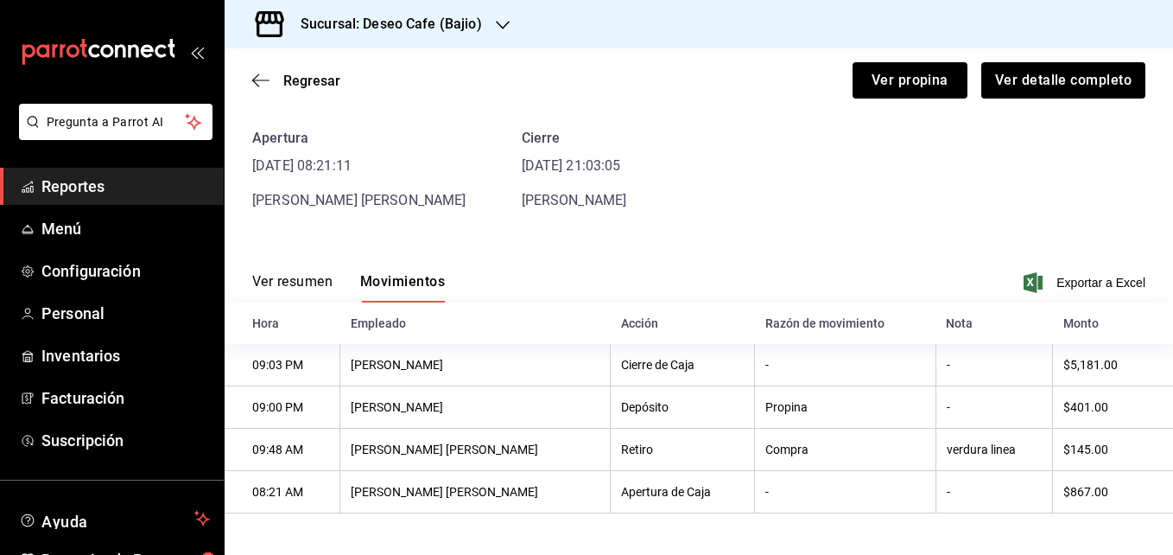
scroll to position [72, 0]
click at [263, 80] on icon "button" at bounding box center [260, 79] width 17 height 1
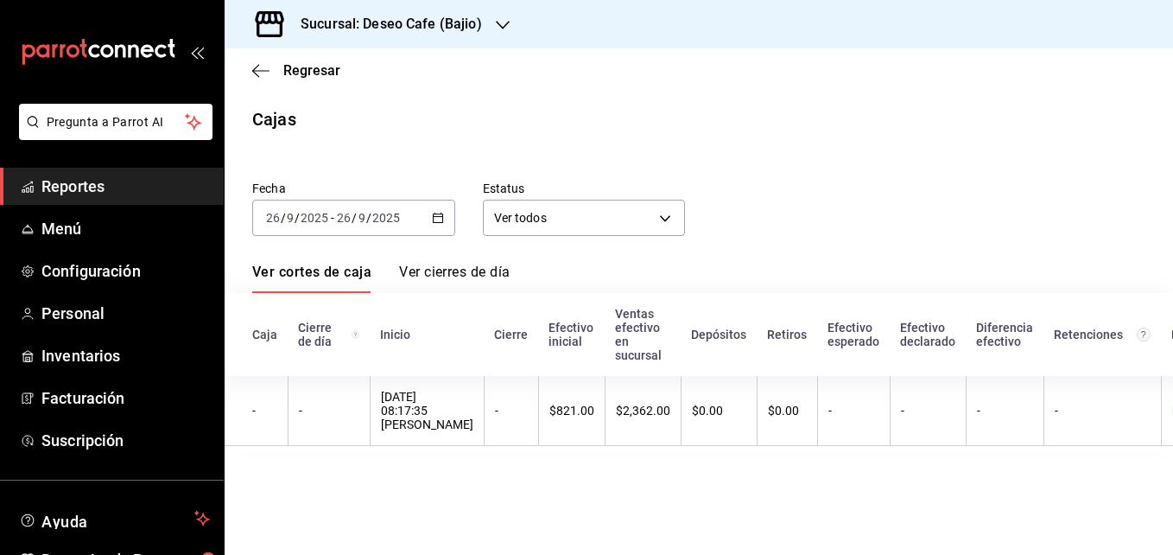
click at [436, 225] on div "2025-09-26 26 / 9 / 2025 - 2025-09-26 26 / 9 / 2025" at bounding box center [353, 218] width 203 height 36
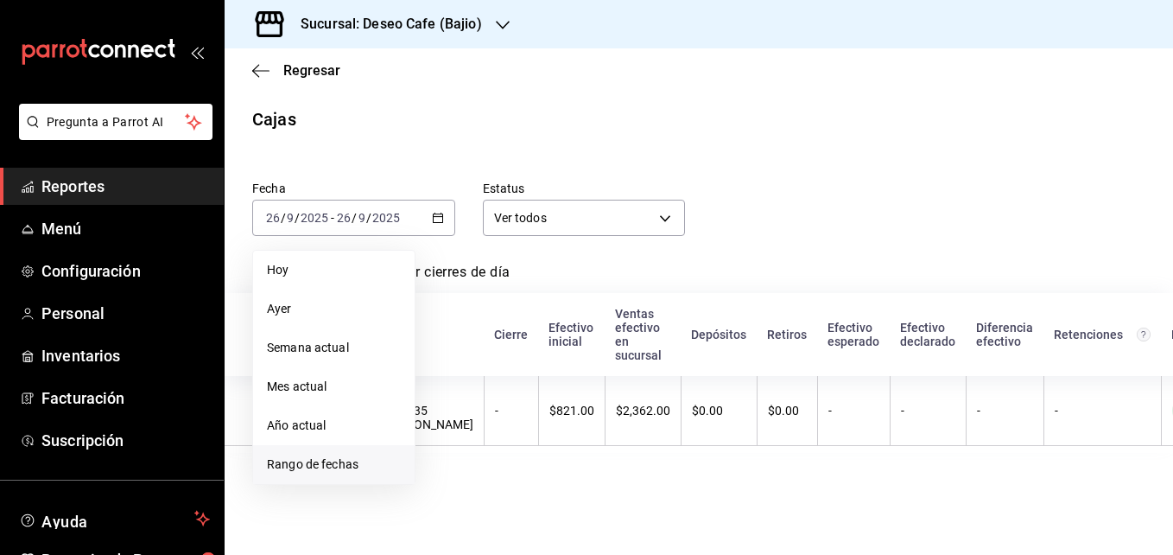
click at [359, 460] on span "Rango de fechas" at bounding box center [334, 464] width 134 height 18
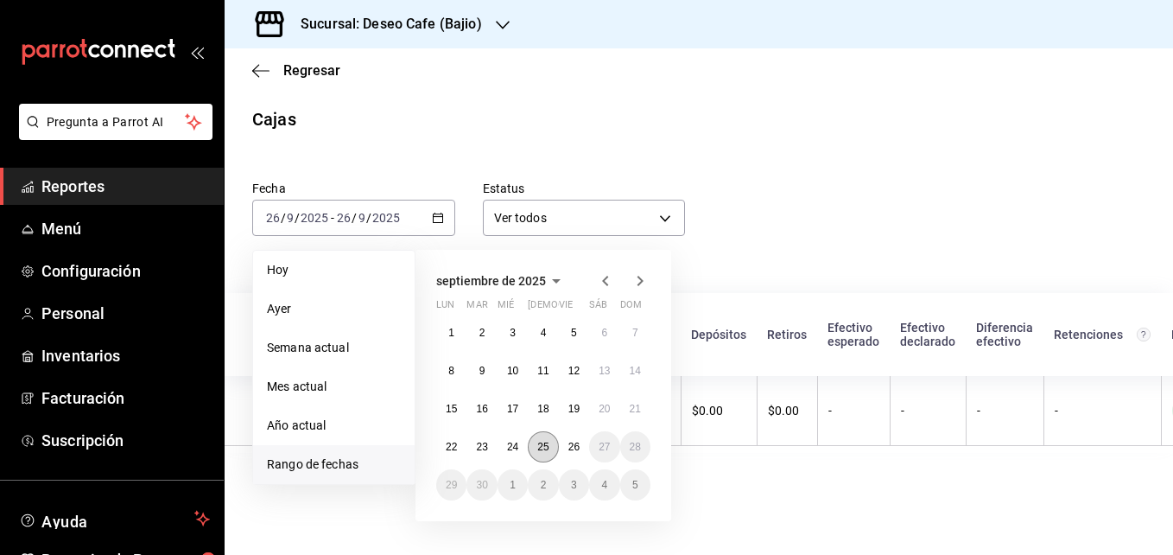
click at [546, 451] on abbr "25" at bounding box center [542, 447] width 11 height 12
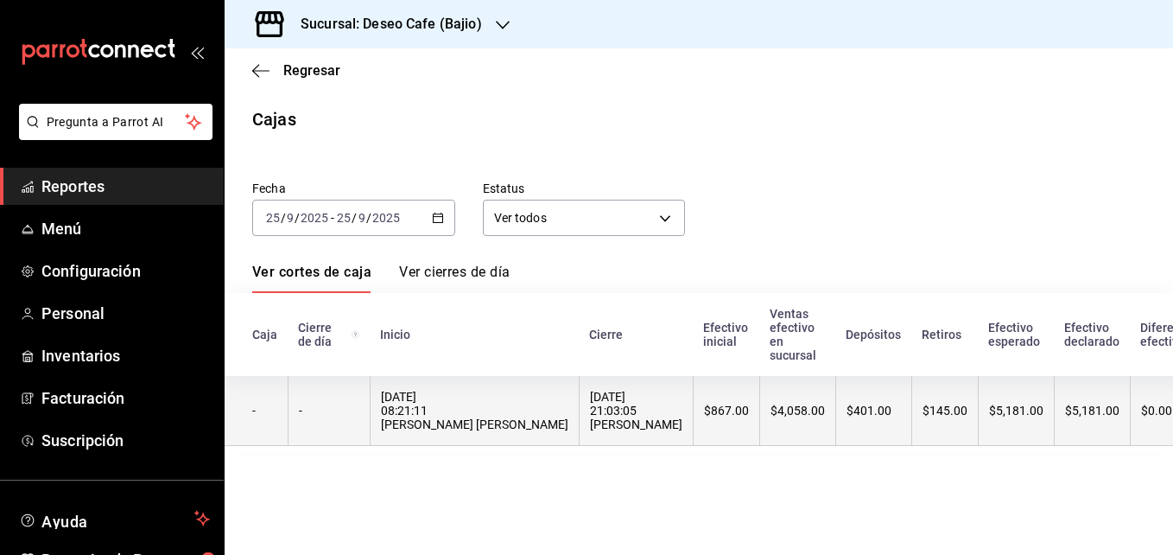
click at [620, 441] on th "25/09/2025 21:03:05 Rodolfo Lopez" at bounding box center [636, 411] width 114 height 70
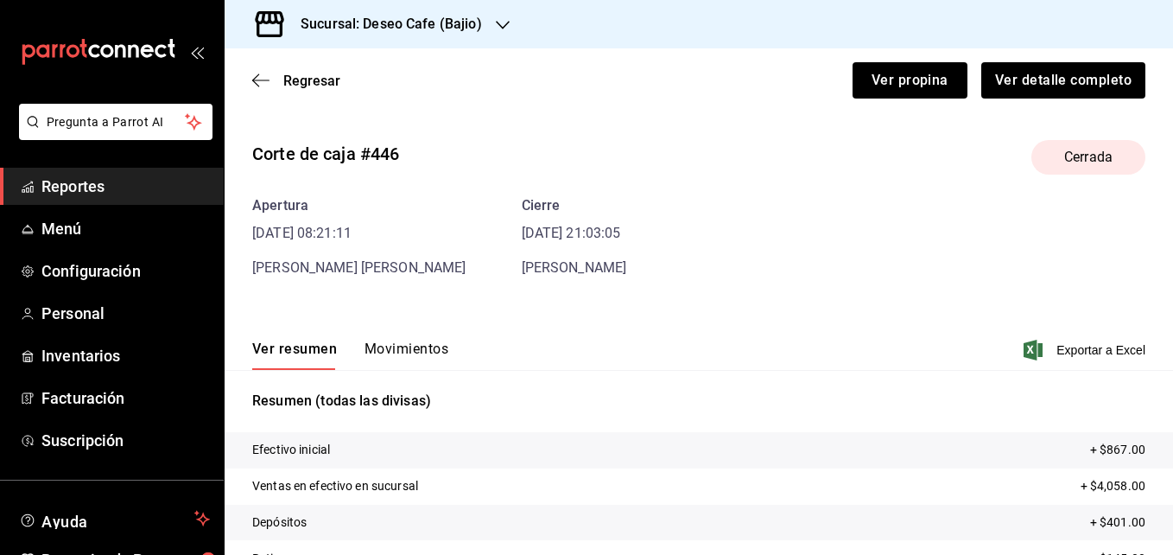
click at [416, 346] on button "Movimientos" at bounding box center [407, 354] width 84 height 29
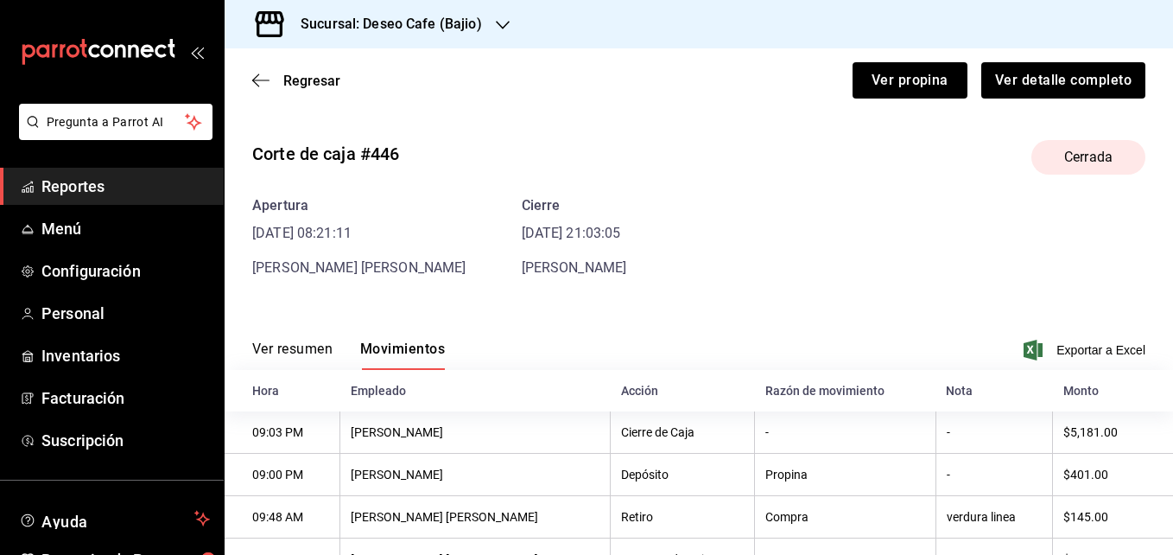
scroll to position [72, 0]
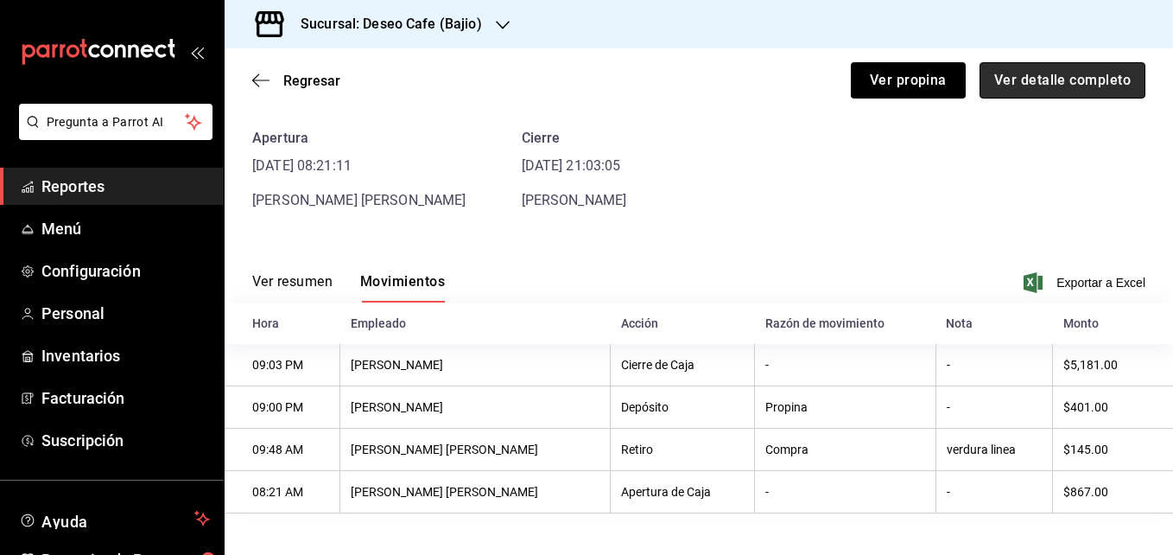
click at [1054, 79] on button "Ver detalle completo" at bounding box center [1063, 80] width 166 height 36
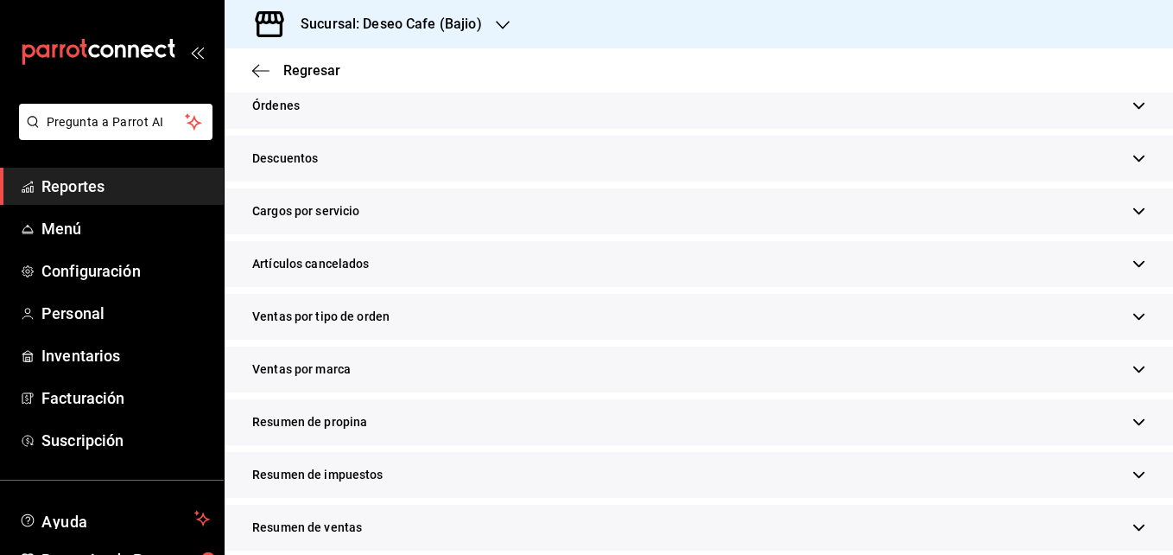
scroll to position [573, 0]
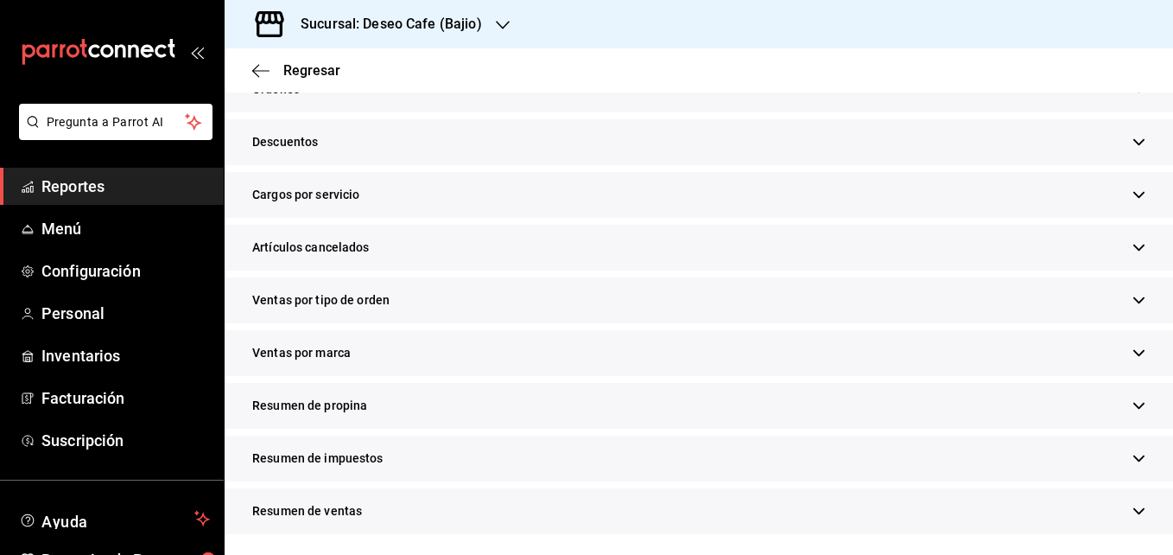
click at [330, 397] on span "Resumen de propina" at bounding box center [309, 406] width 115 height 18
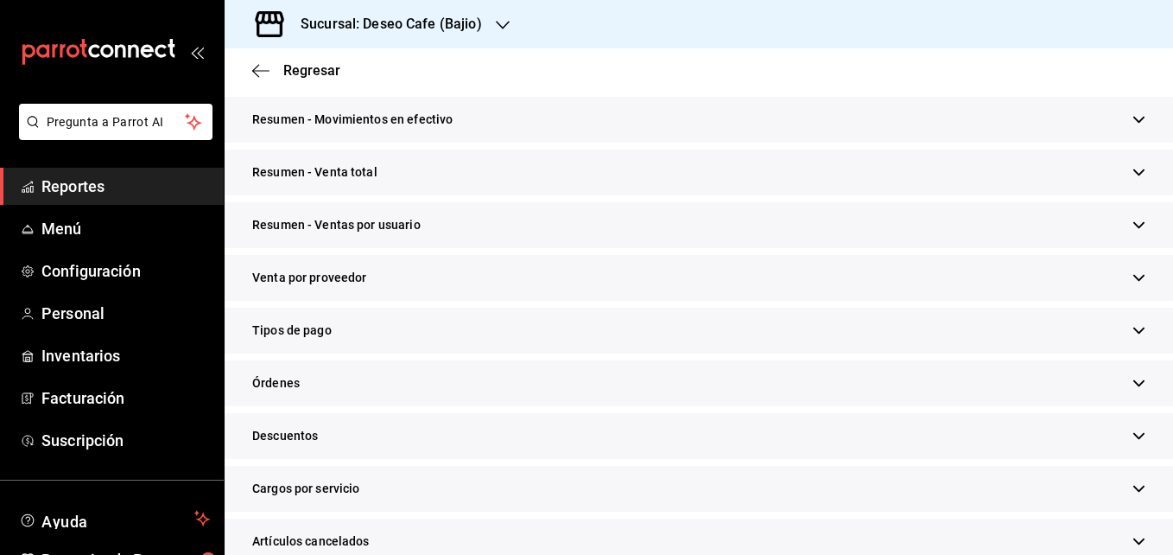
scroll to position [73, 0]
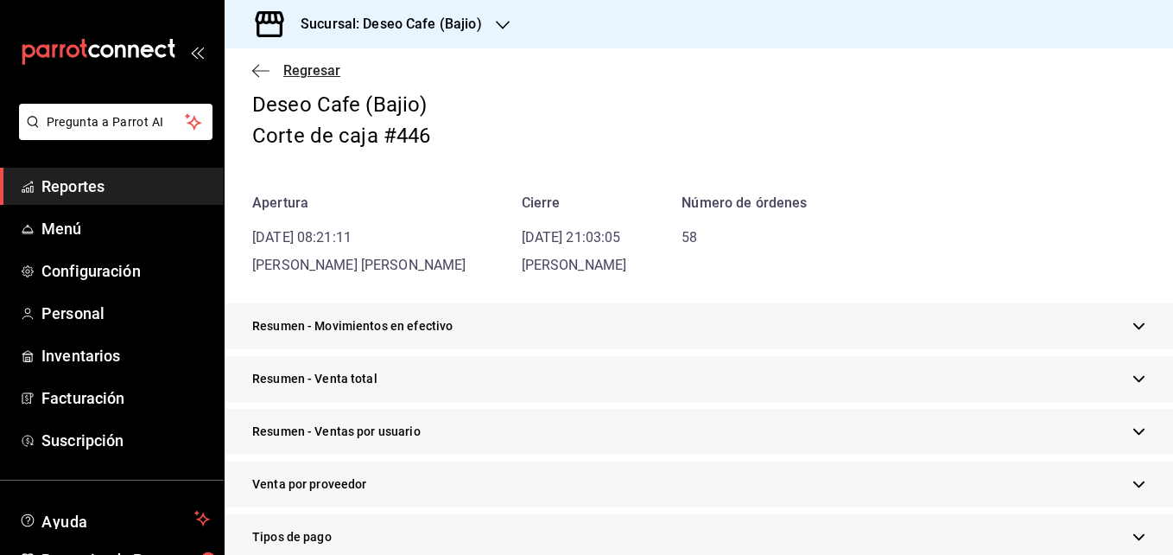
click at [260, 66] on icon "button" at bounding box center [260, 71] width 17 height 16
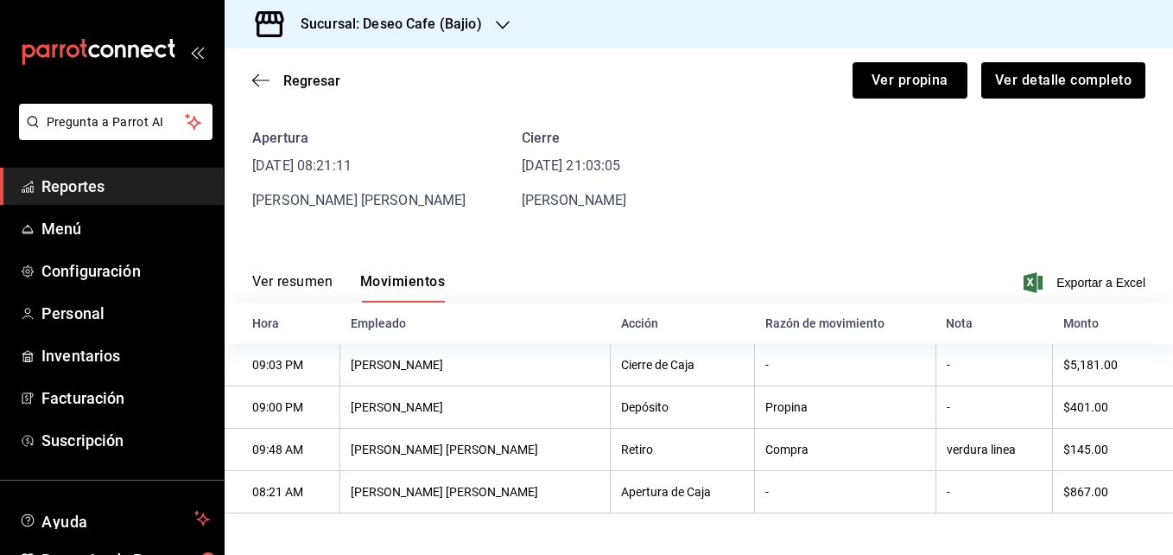
scroll to position [72, 0]
click at [259, 83] on icon "button" at bounding box center [260, 81] width 17 height 16
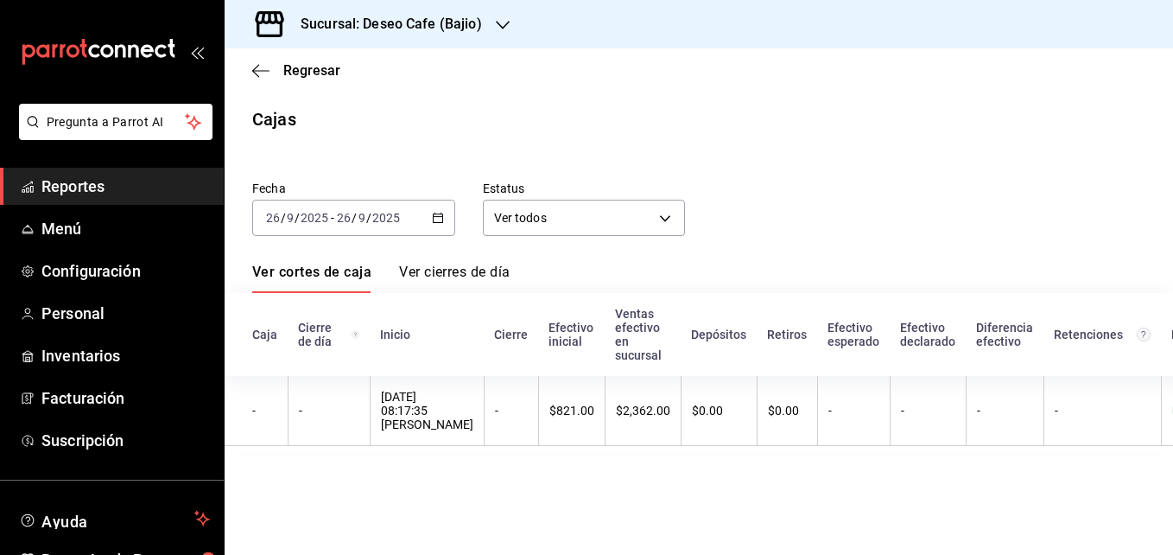
click at [441, 219] on icon "button" at bounding box center [438, 218] width 12 height 12
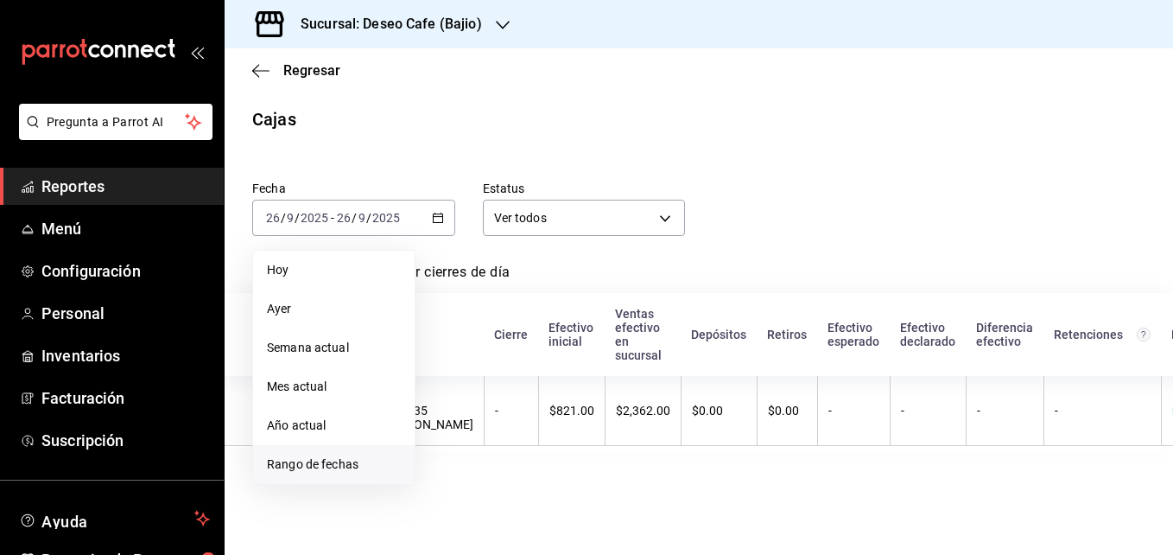
click at [318, 468] on span "Rango de fechas" at bounding box center [334, 464] width 134 height 18
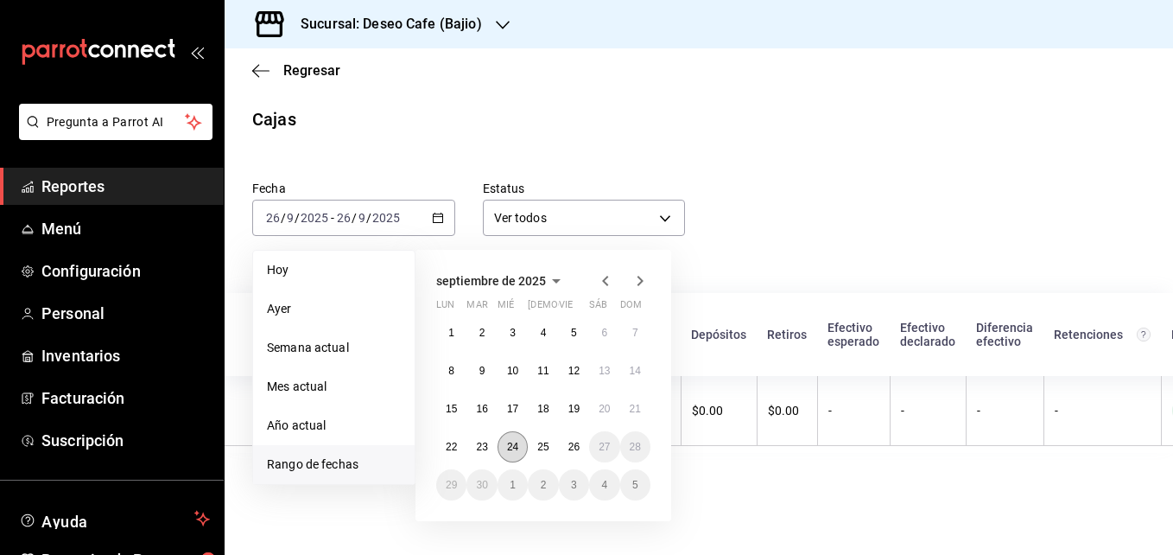
click at [508, 448] on abbr "24" at bounding box center [512, 447] width 11 height 12
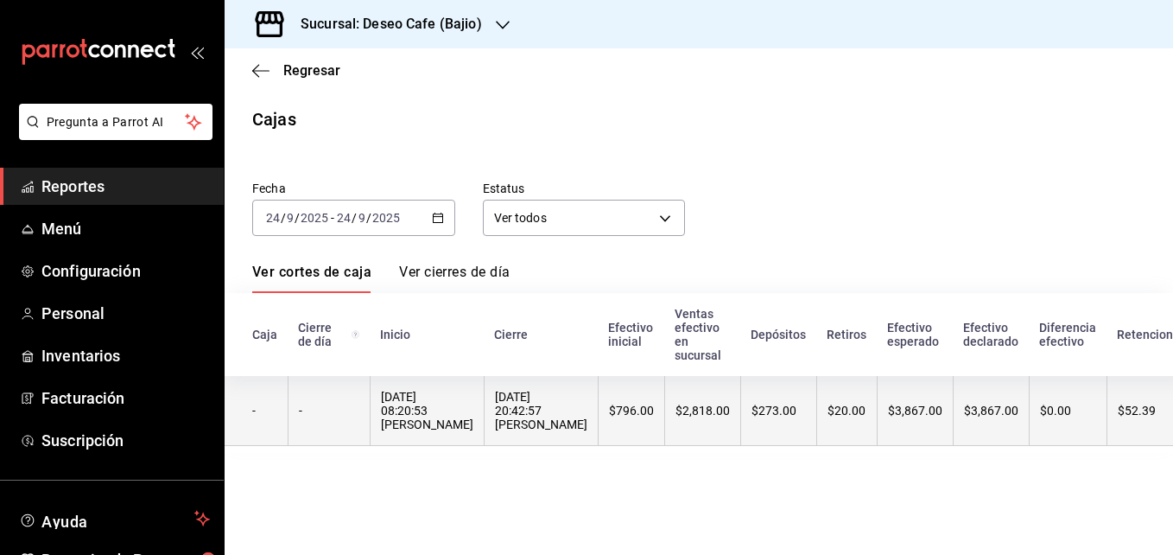
click at [610, 417] on div "$796.00" at bounding box center [631, 410] width 45 height 14
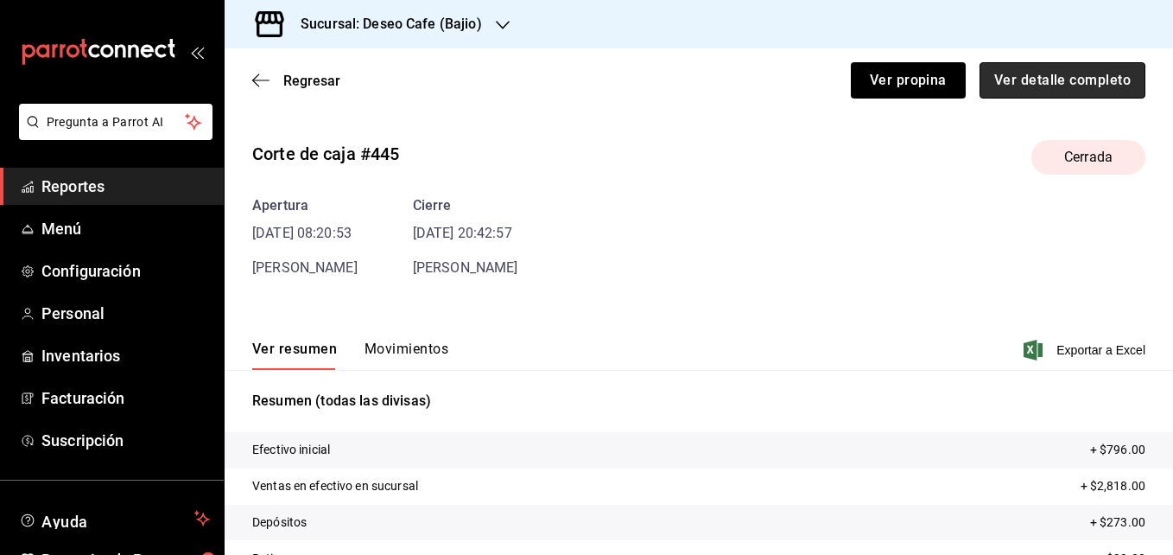
click at [1026, 88] on button "Ver detalle completo" at bounding box center [1063, 80] width 166 height 36
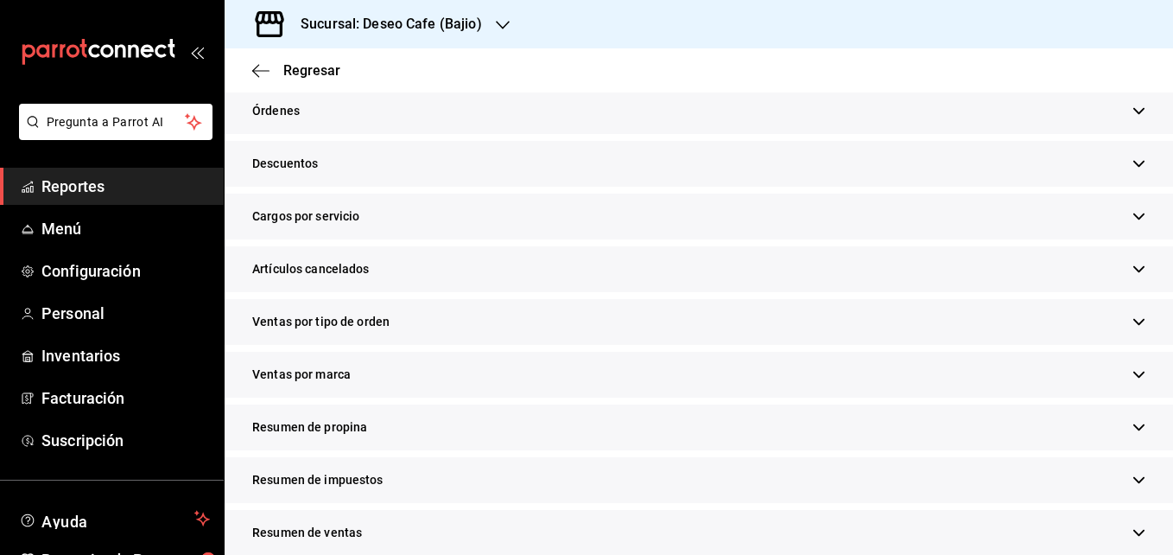
scroll to position [553, 0]
click at [481, 429] on div "Resumen de propina" at bounding box center [699, 426] width 949 height 46
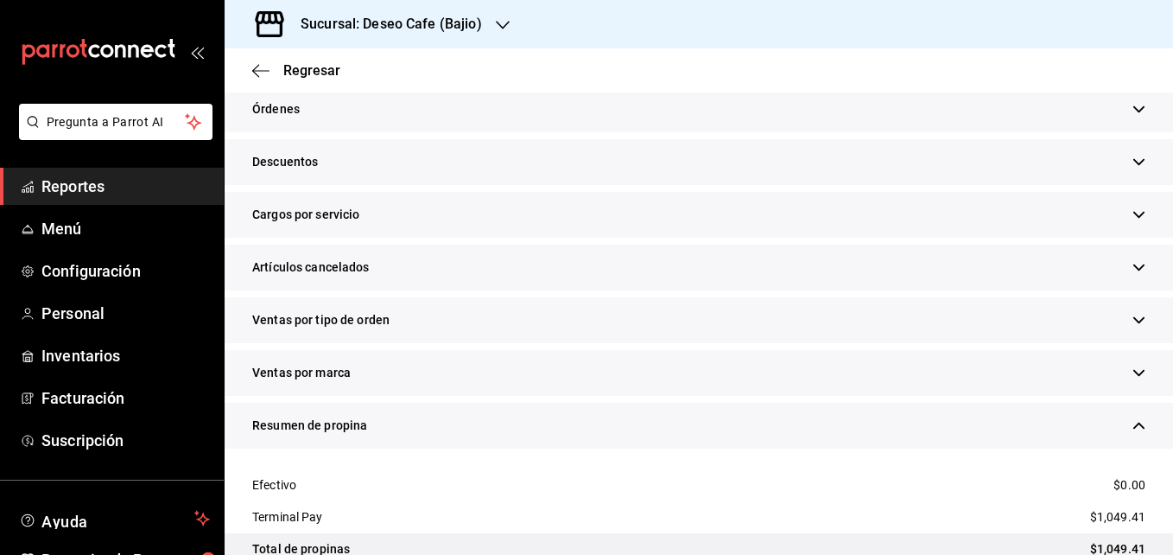
scroll to position [806, 0]
